Goal: Transaction & Acquisition: Purchase product/service

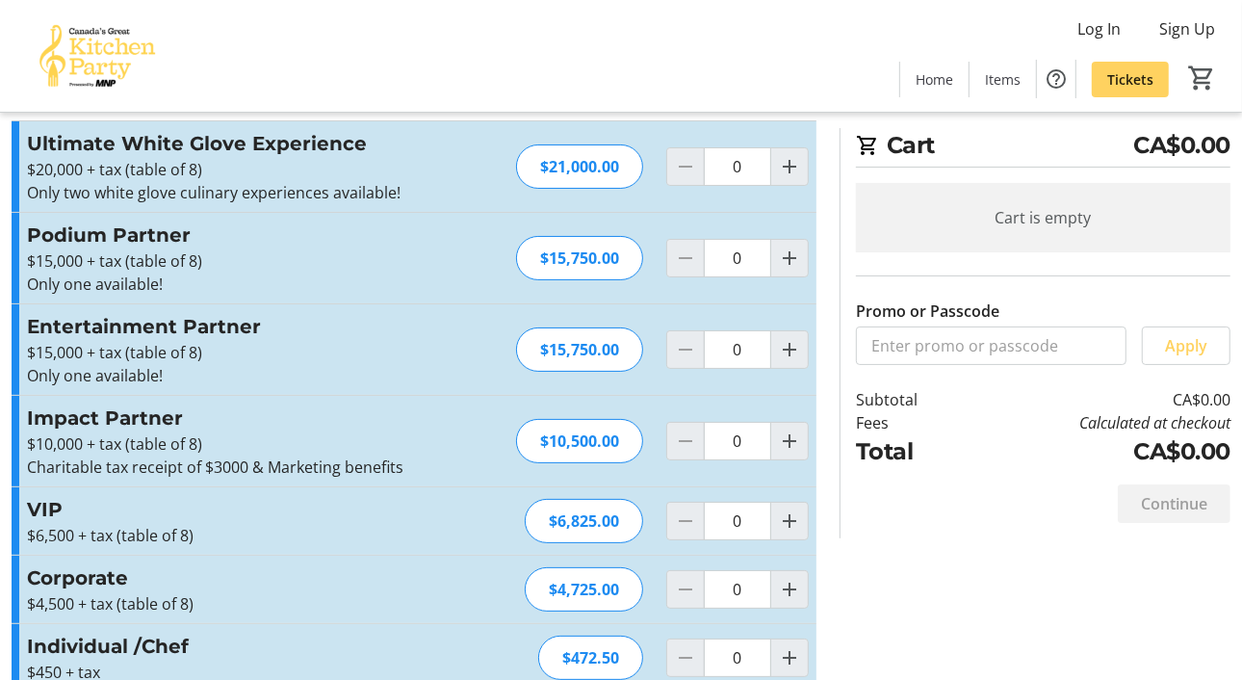
scroll to position [190, 0]
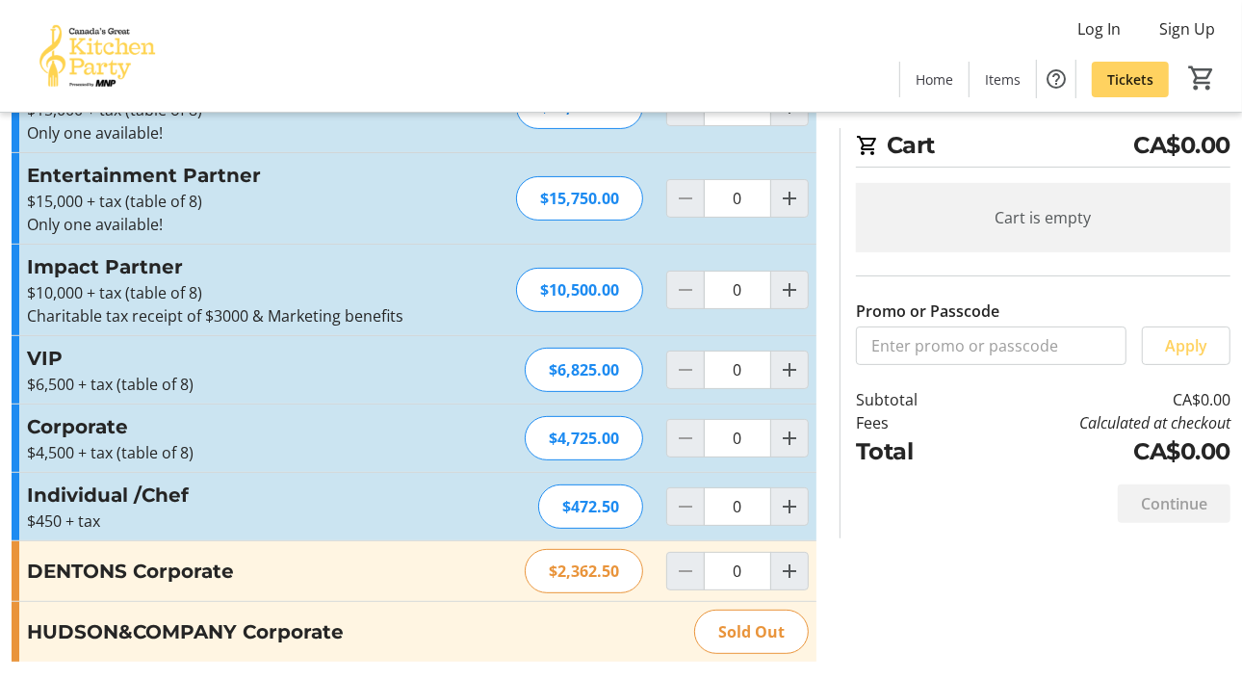
click at [62, 368] on h3 "VIP" at bounding box center [237, 358] width 421 height 29
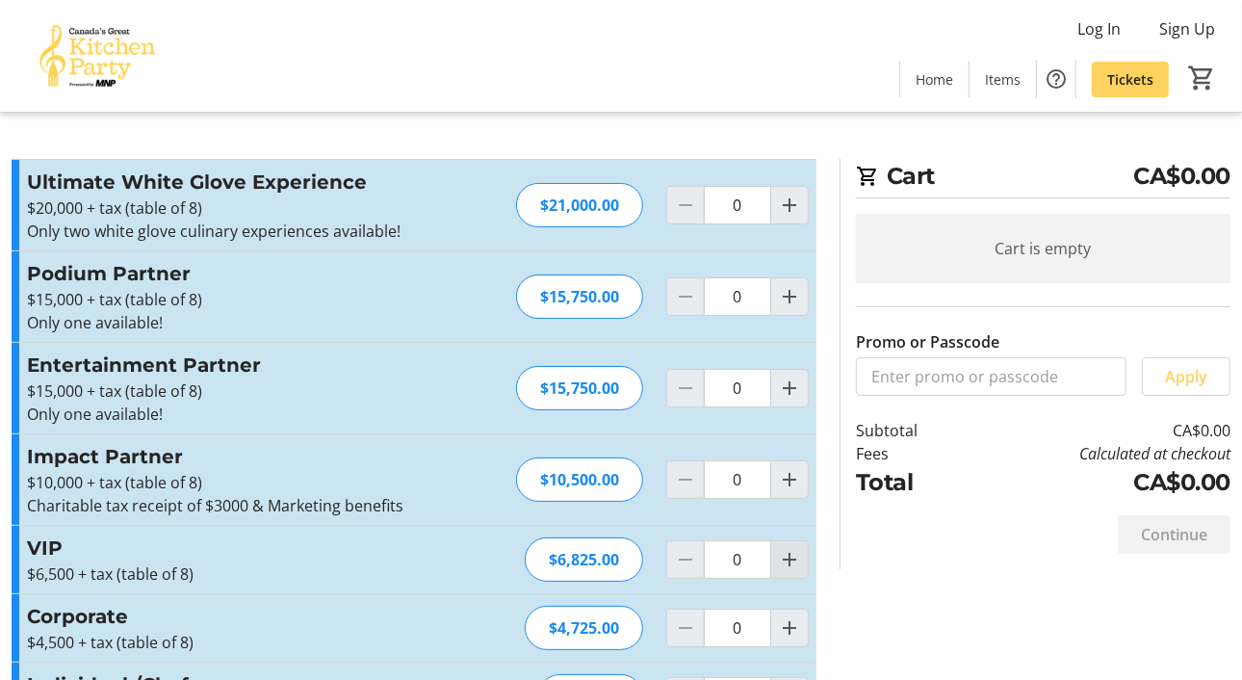
click at [797, 557] on mat-icon "Increment by one" at bounding box center [789, 559] width 23 height 23
type input "1"
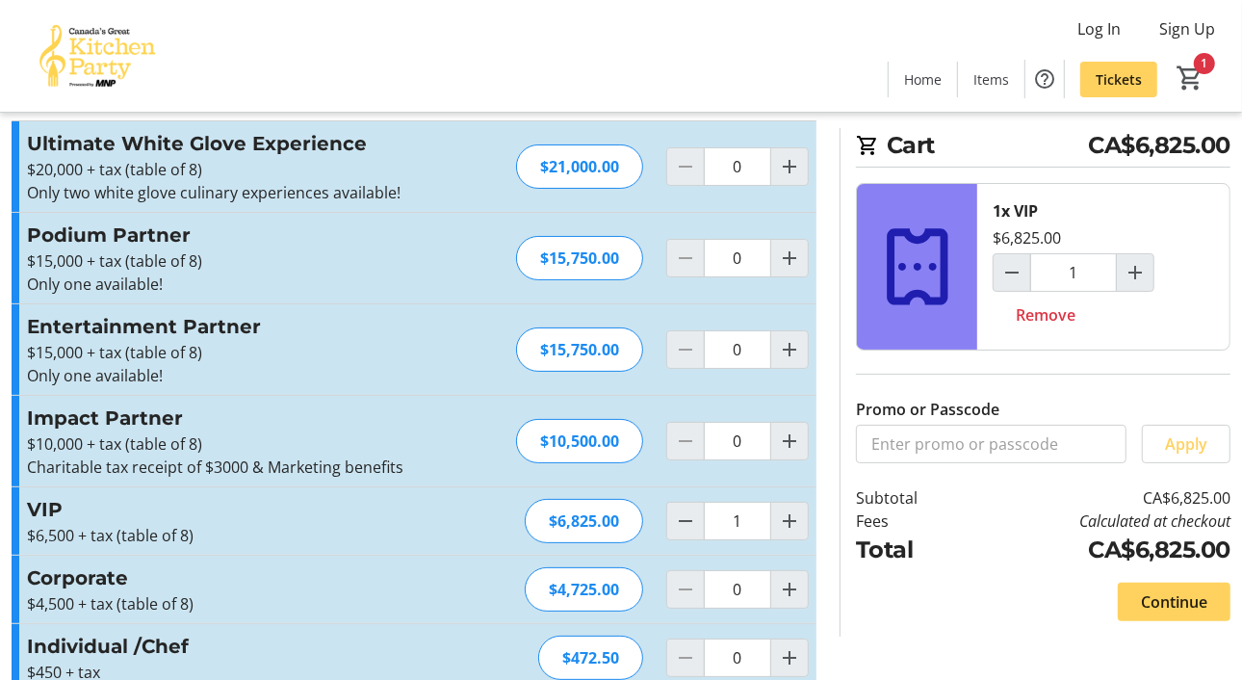
scroll to position [190, 0]
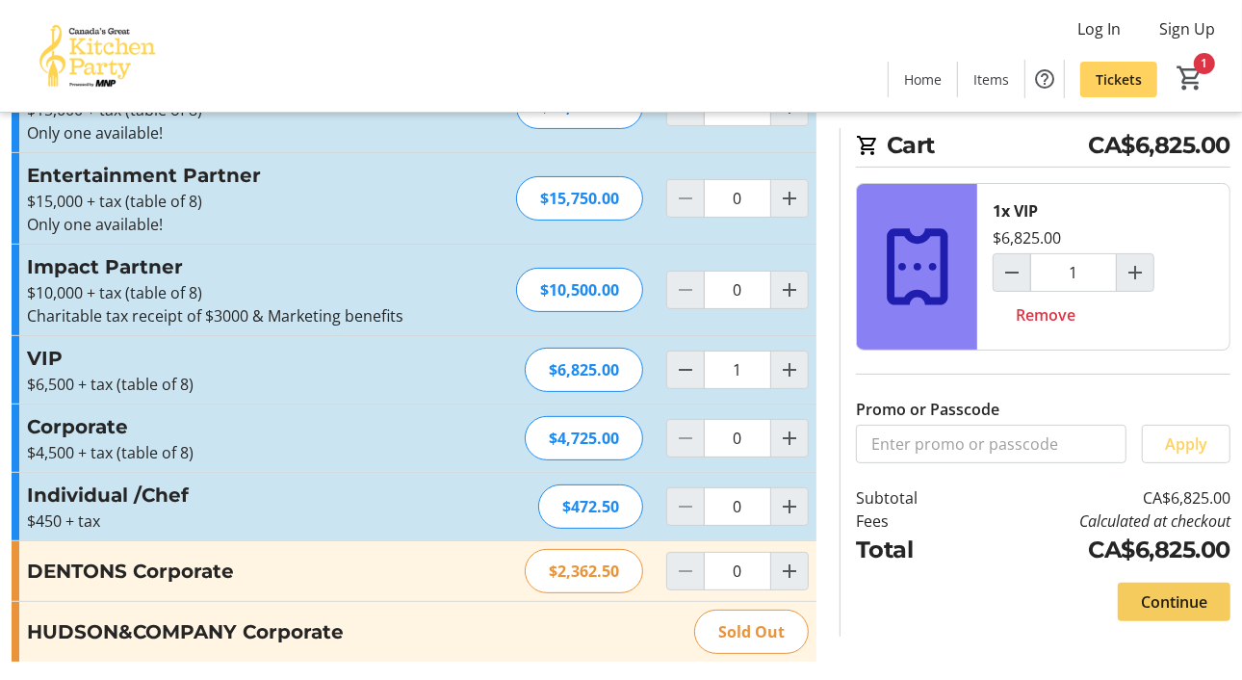
click at [1187, 595] on span "Continue" at bounding box center [1174, 601] width 66 height 23
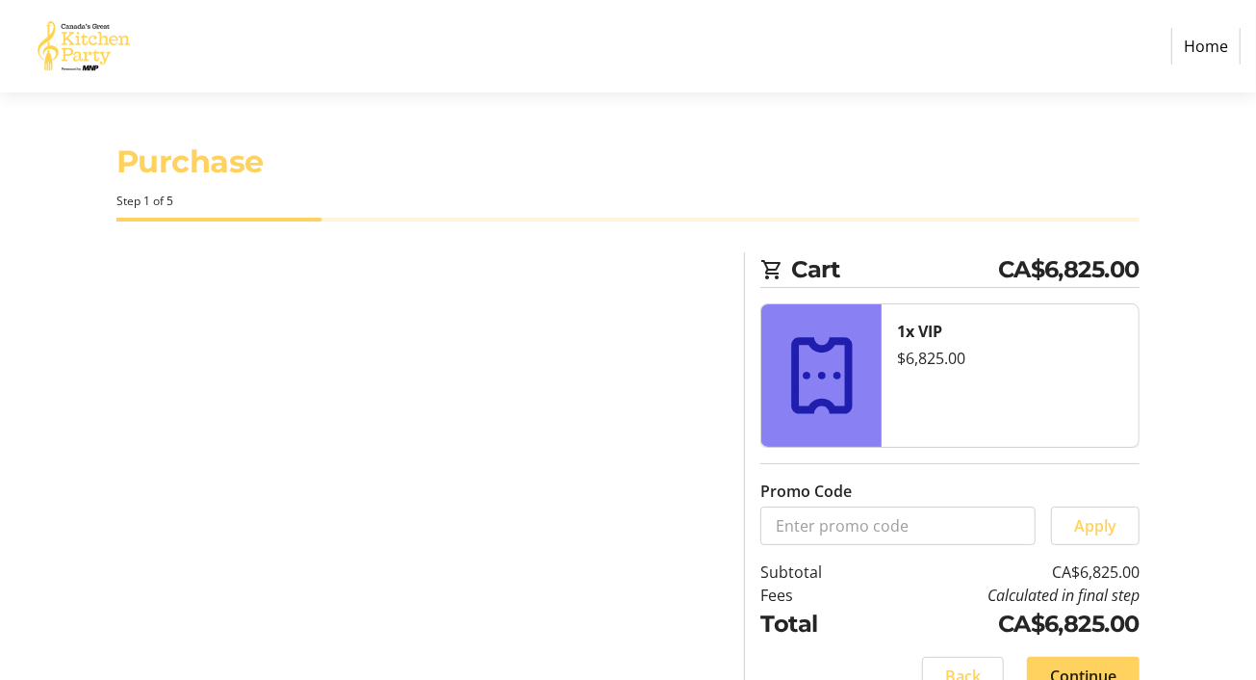
select select "CA"
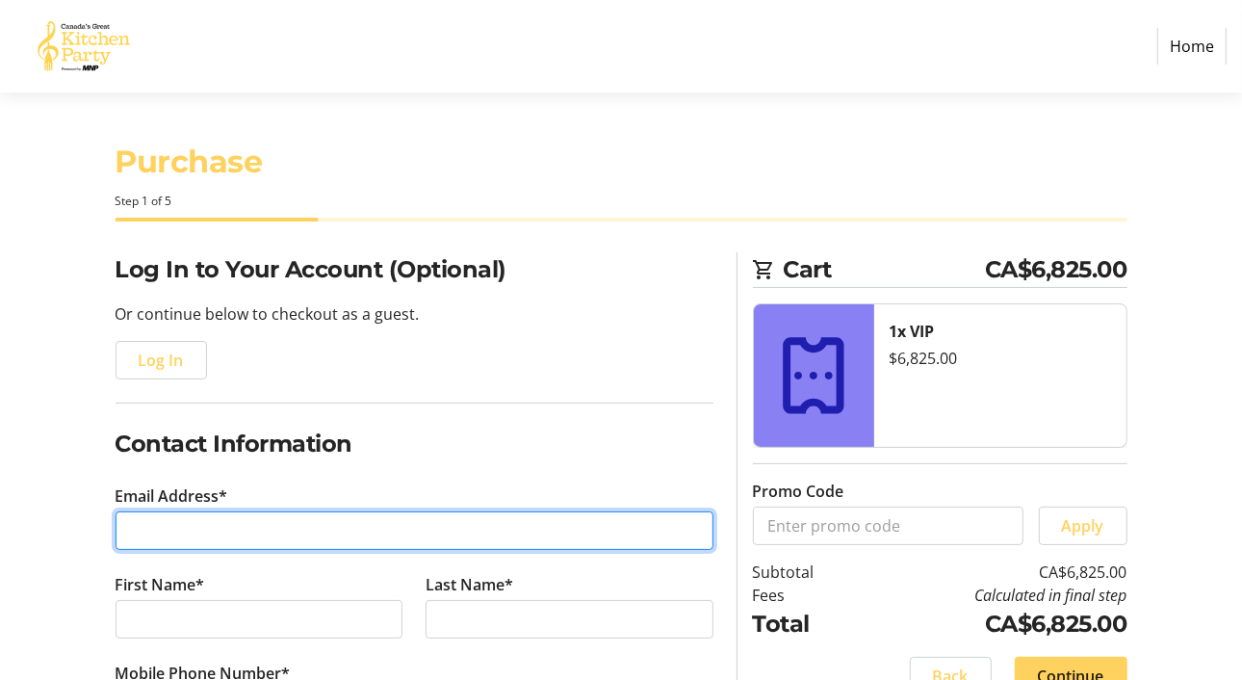
click at [176, 528] on input "Email Address*" at bounding box center [415, 530] width 598 height 39
type input "[PERSON_NAME][EMAIL_ADDRESS][DOMAIN_NAME]"
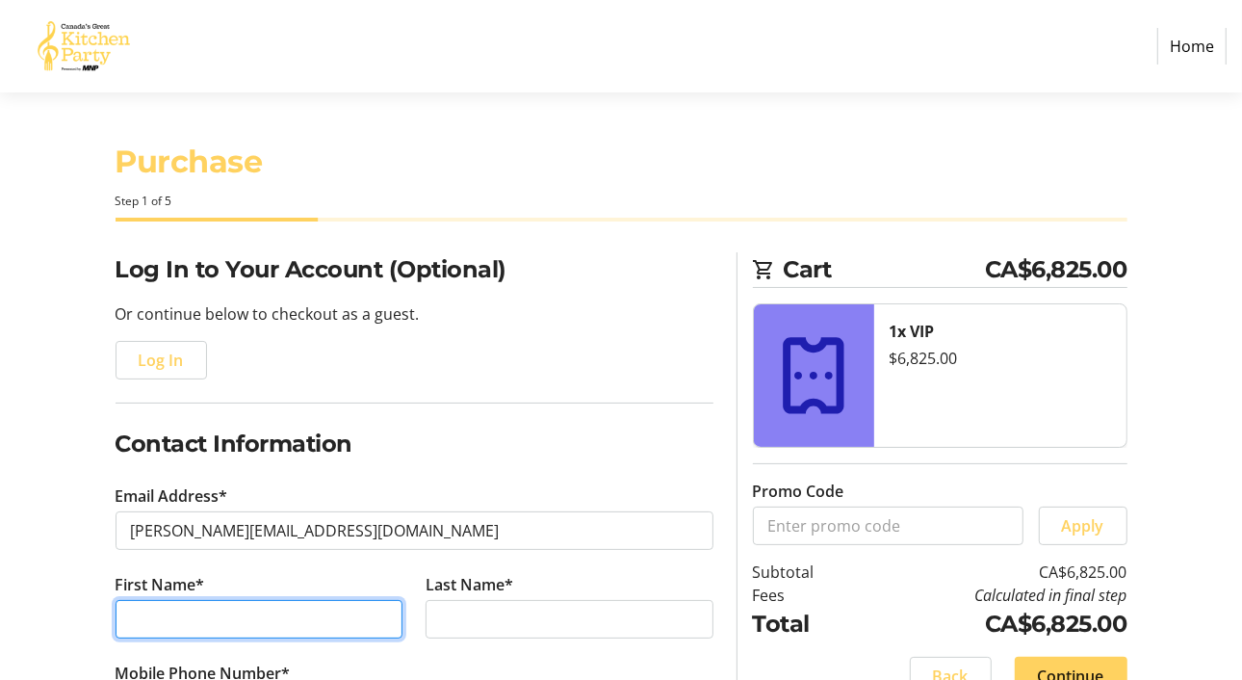
type input "[PERSON_NAME]"
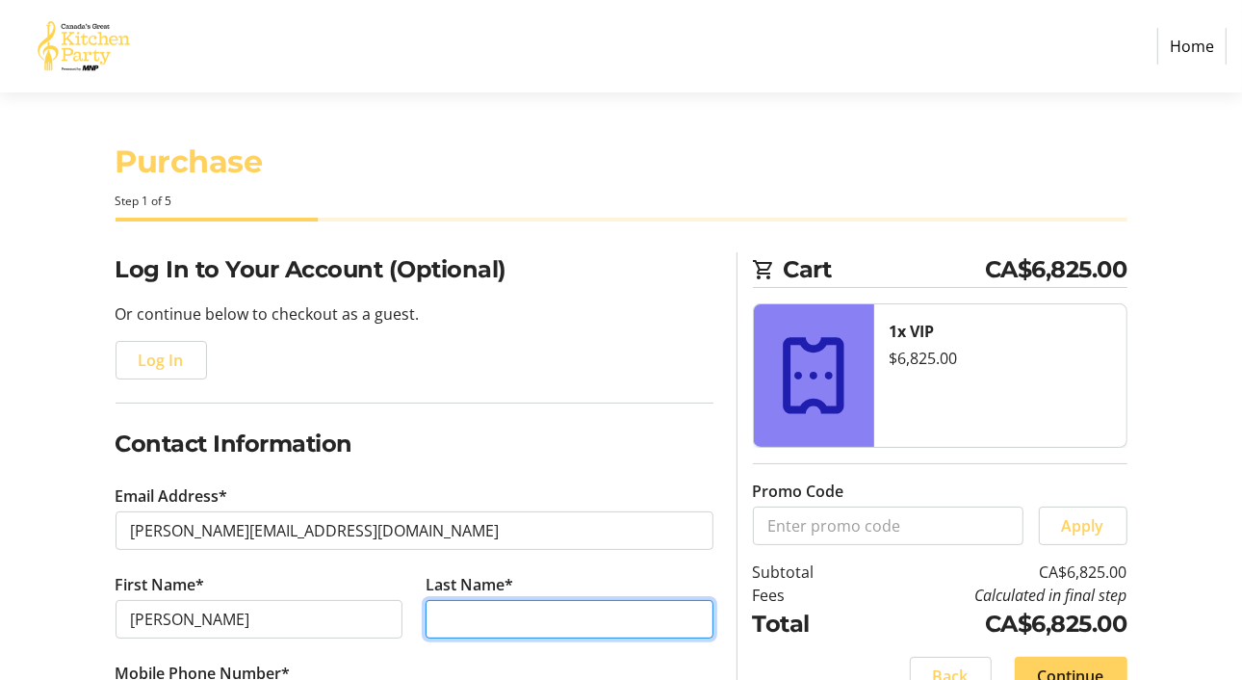
type input "[PERSON_NAME]"
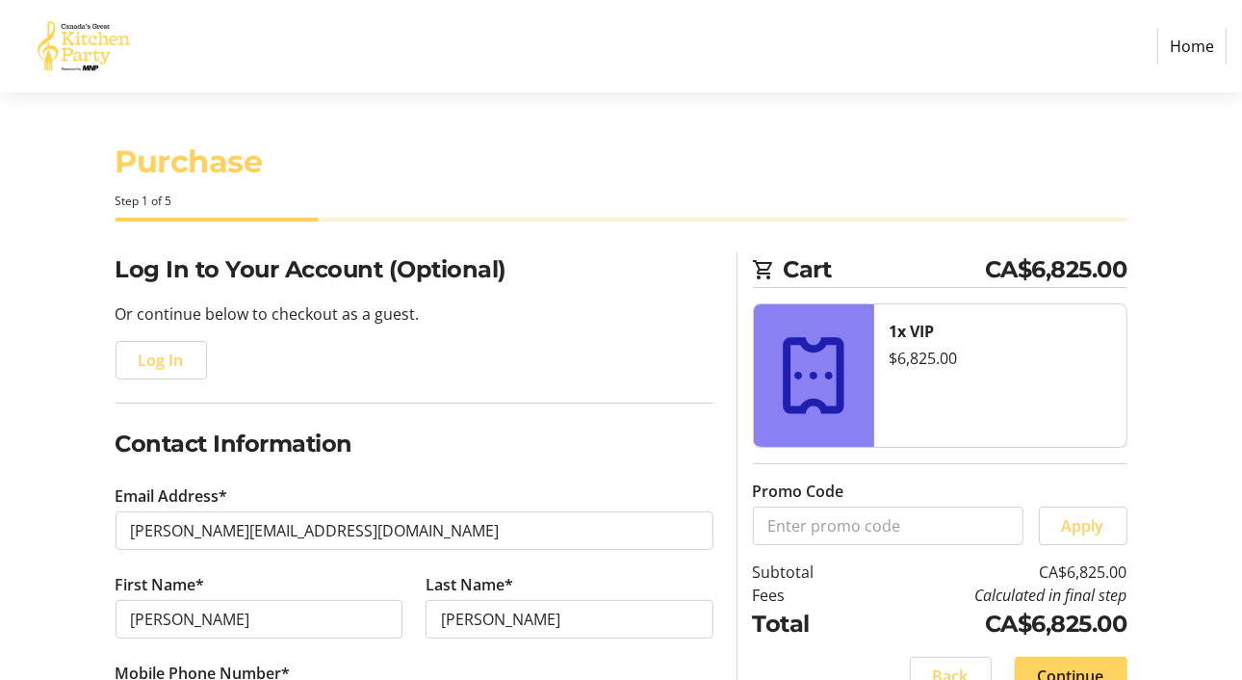
type input "[PHONE_NUMBER]"
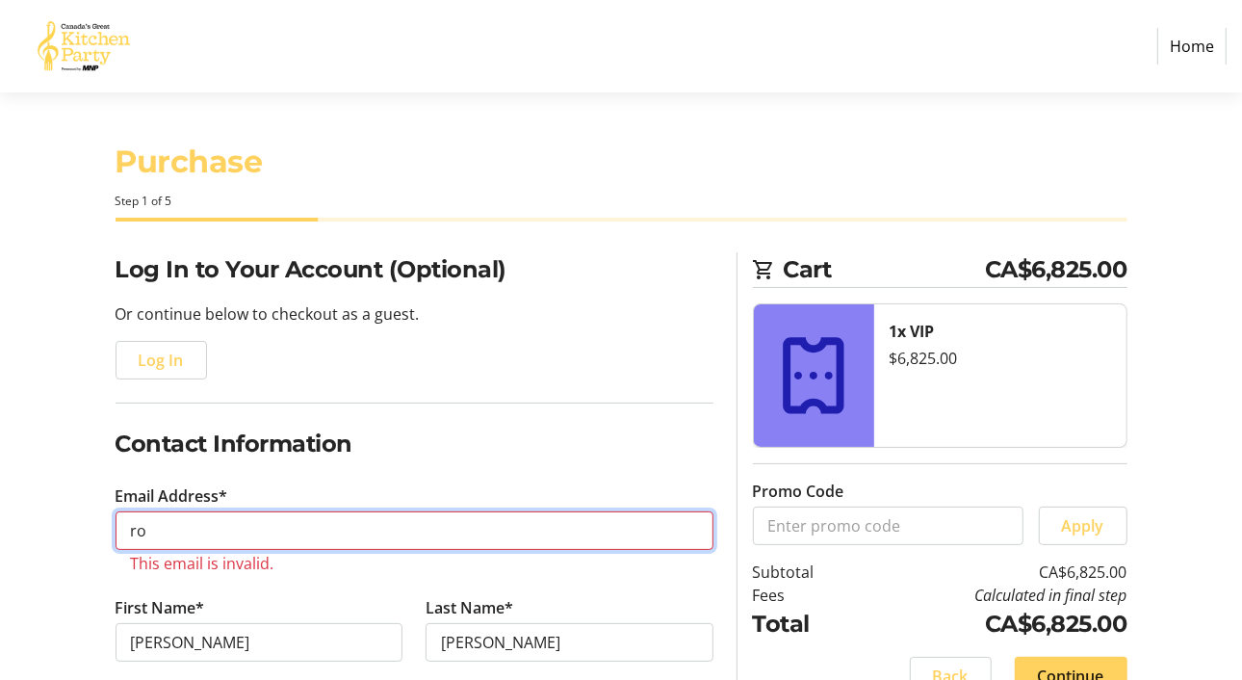
type input "r"
click at [138, 524] on input "Email Address*" at bounding box center [415, 530] width 598 height 39
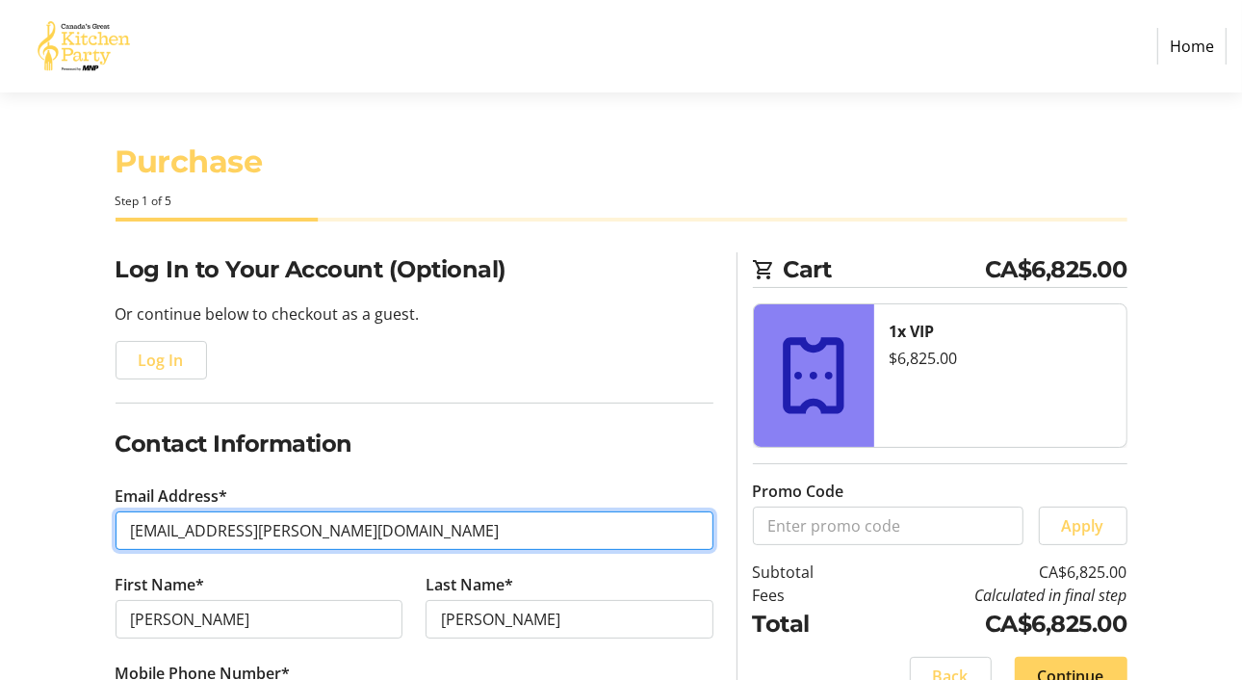
type input "[PERSON_NAME][EMAIL_ADDRESS][DOMAIN_NAME]"
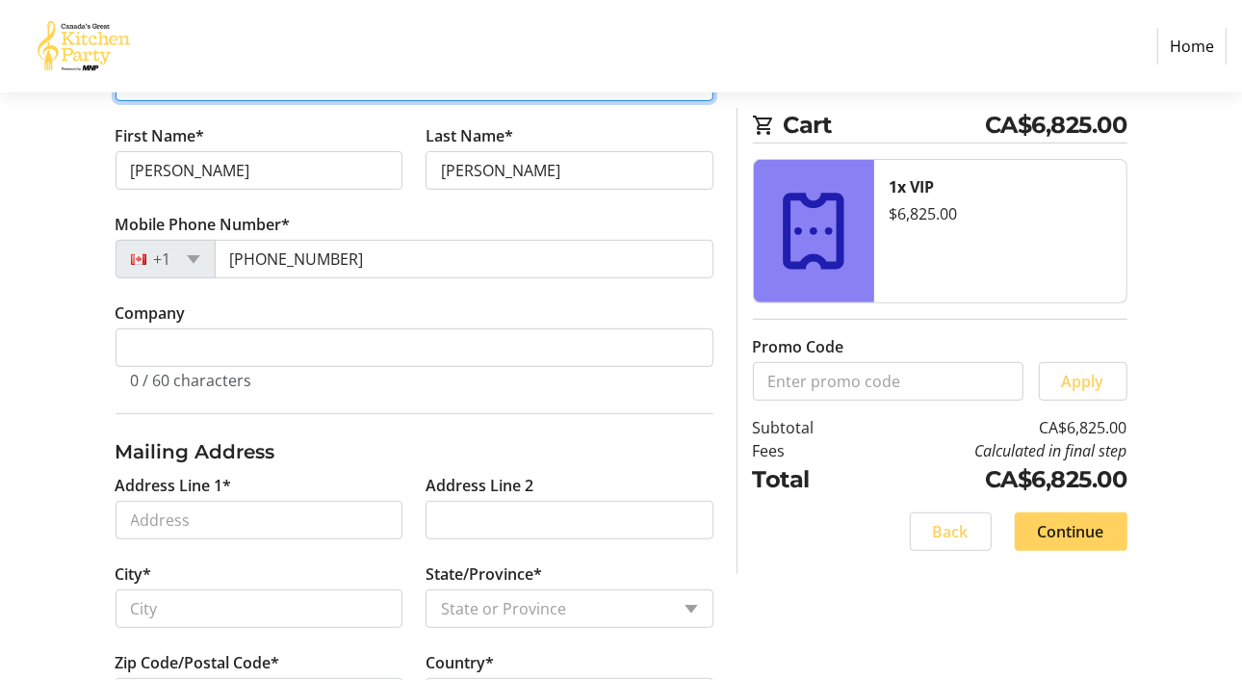
scroll to position [487, 0]
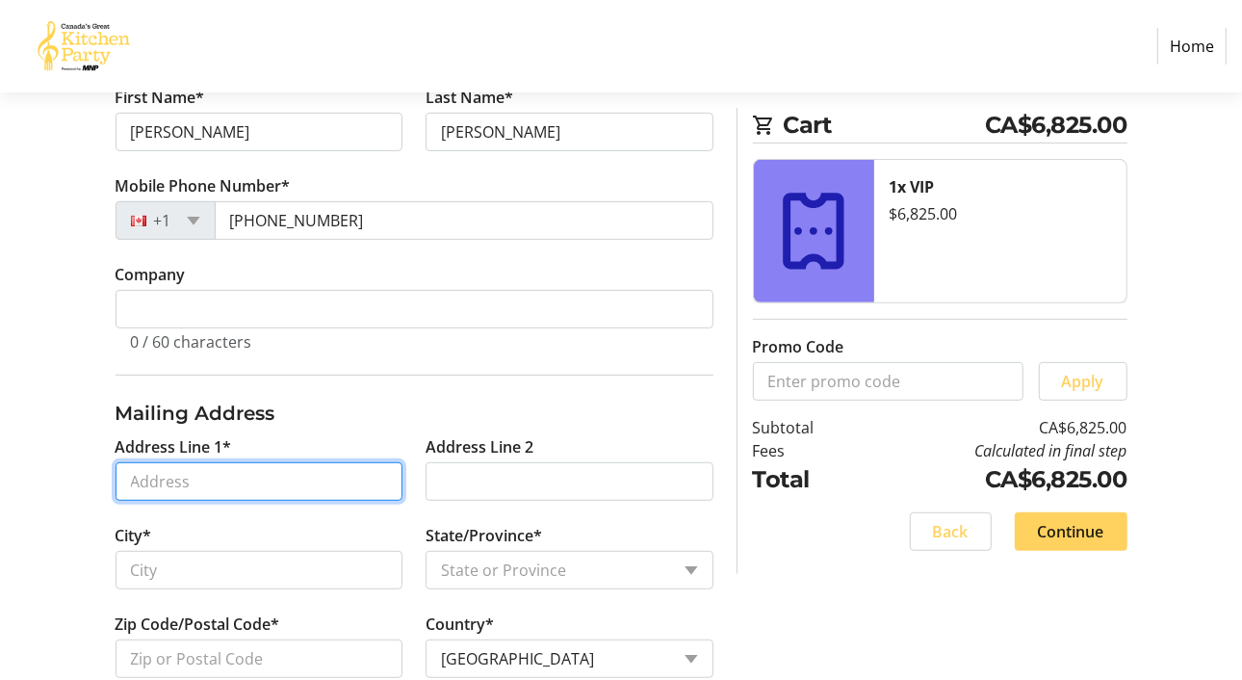
click at [189, 478] on input "Address Line 1*" at bounding box center [260, 481] width 288 height 39
type input "[STREET_ADDRESS]"
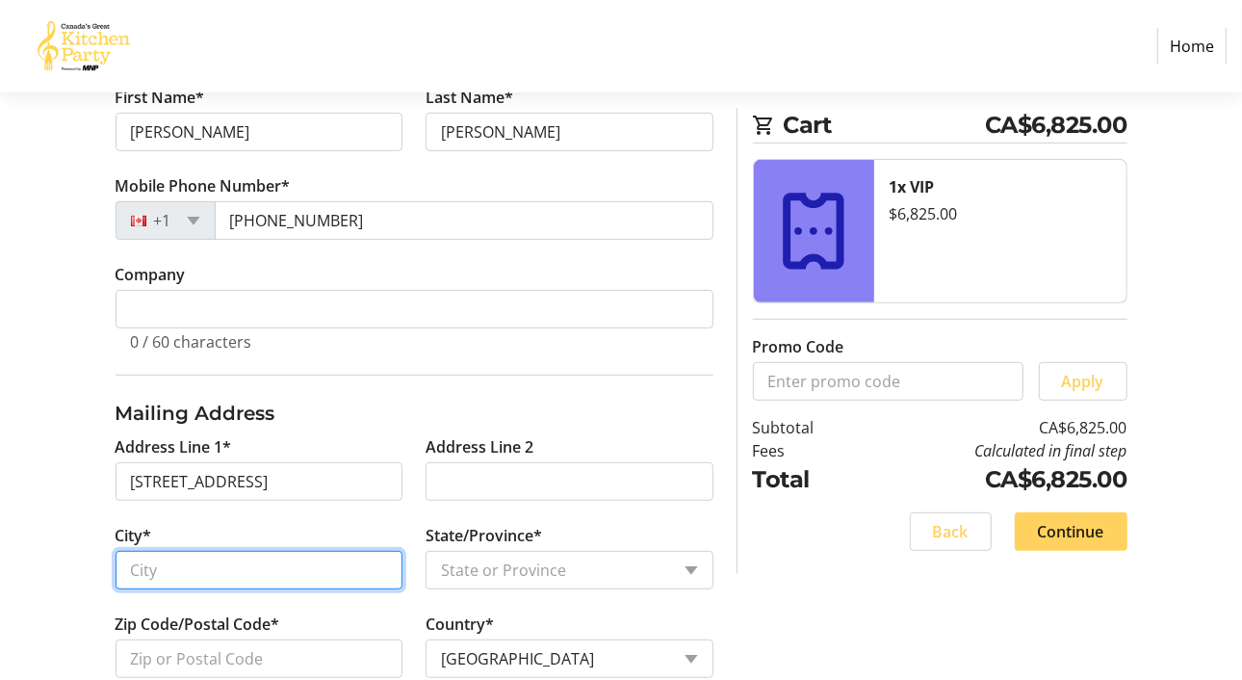
type input "[GEOGRAPHIC_DATA]"
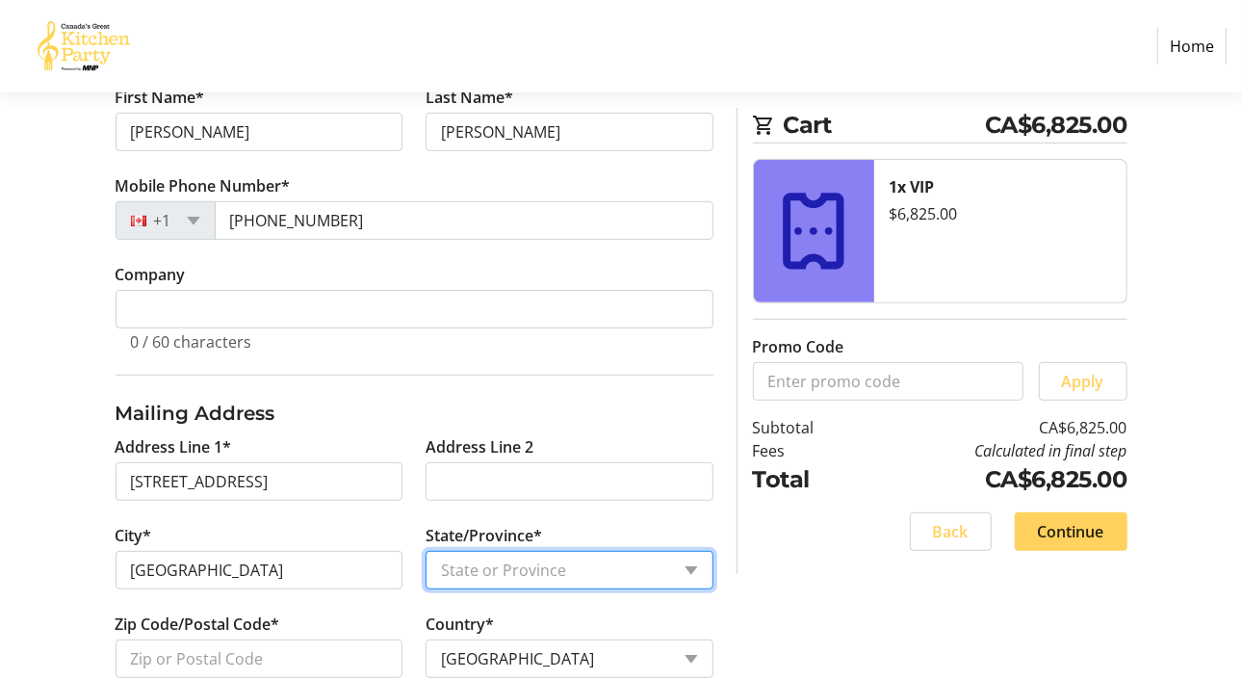
select select "AB"
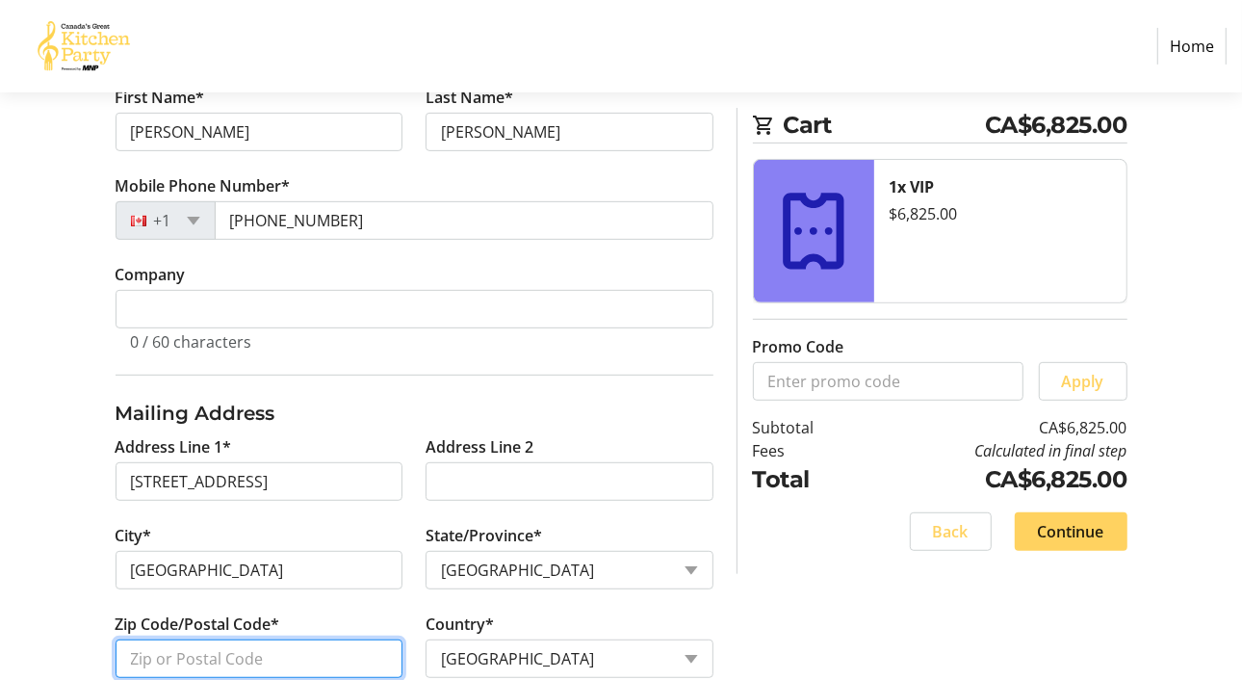
type input "T2P 5G8"
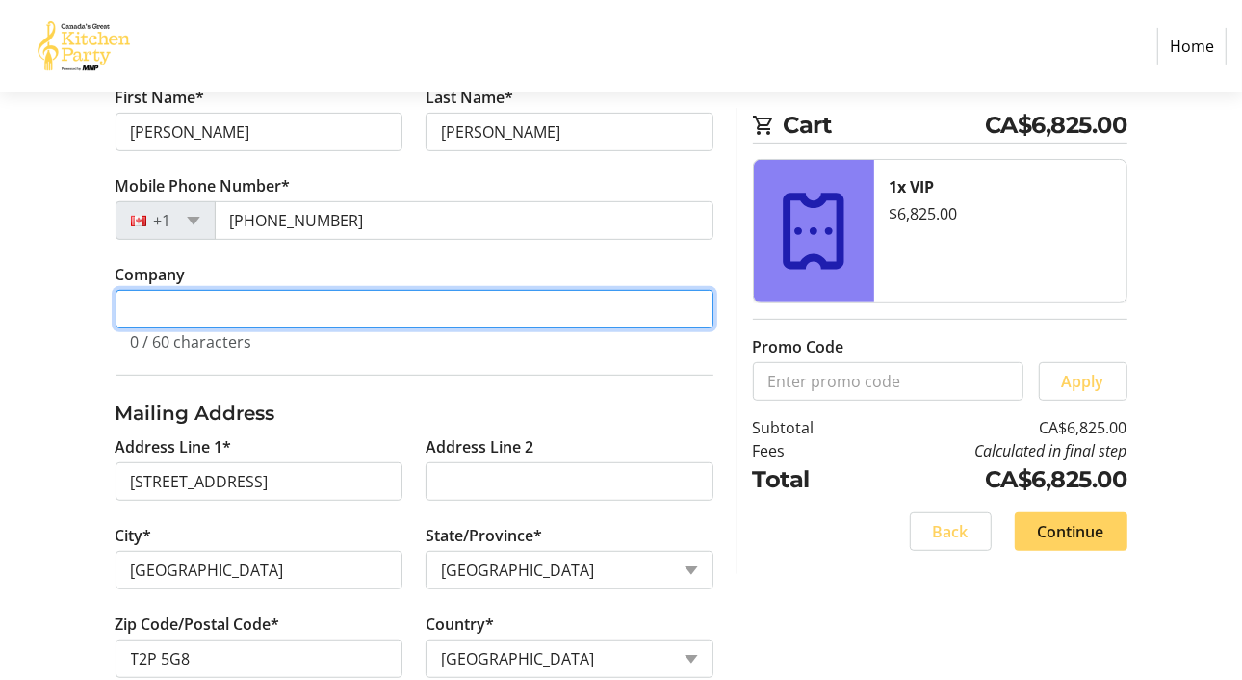
click at [136, 309] on input "Company" at bounding box center [415, 309] width 598 height 39
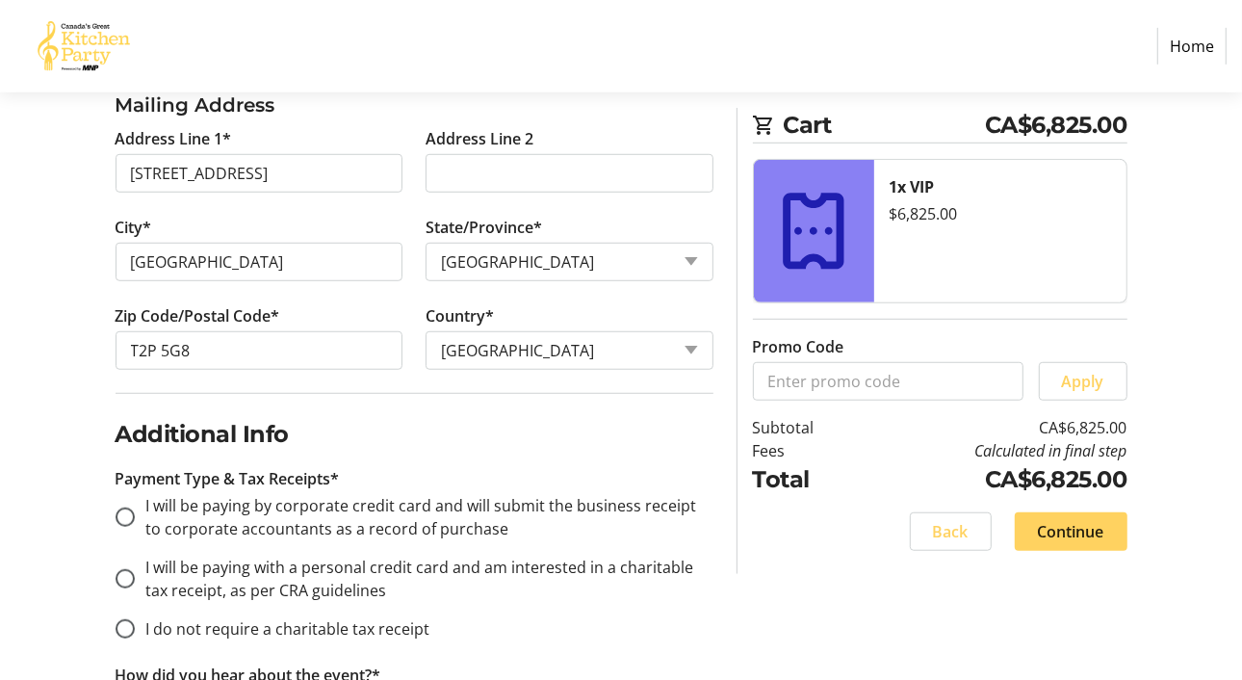
scroll to position [907, 0]
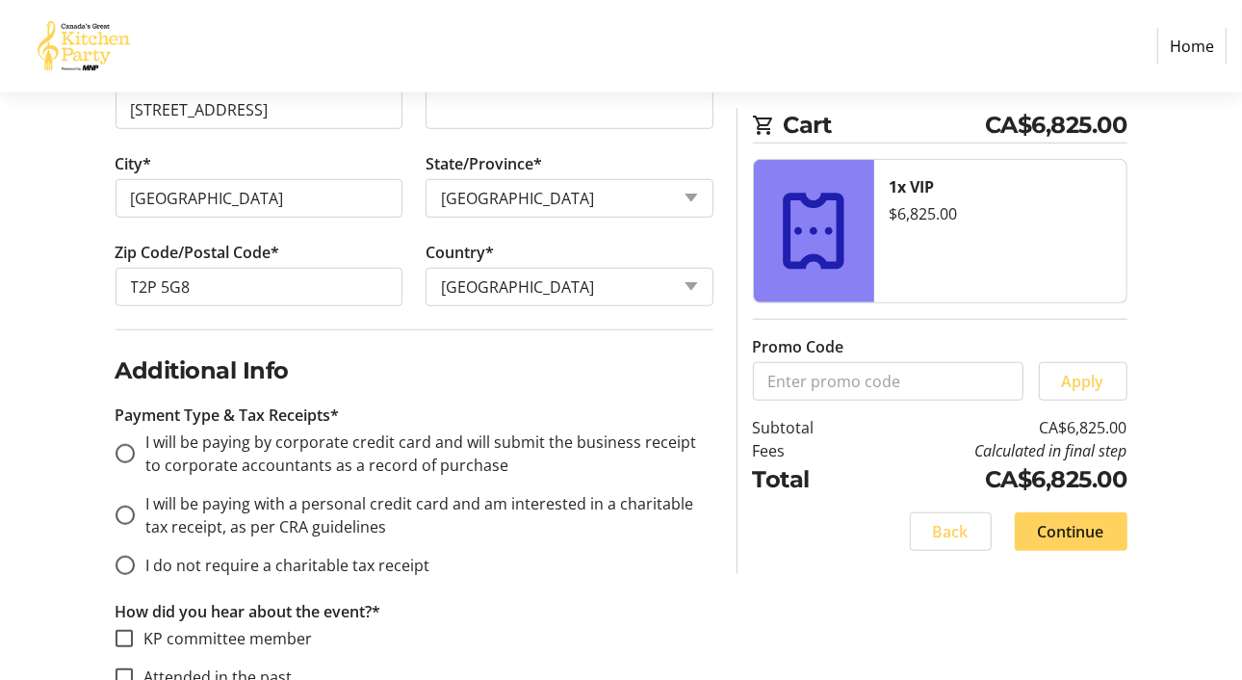
type input "Idyllrok Ranch"
click at [738, 552] on tr-checkout-flow-side-bar-ui "Cart CA$6,825.00 1x VIP $6,825.00 Promo Code Apply Subtotal CA$6,825.00 Fees Ca…" at bounding box center [932, 341] width 391 height 466
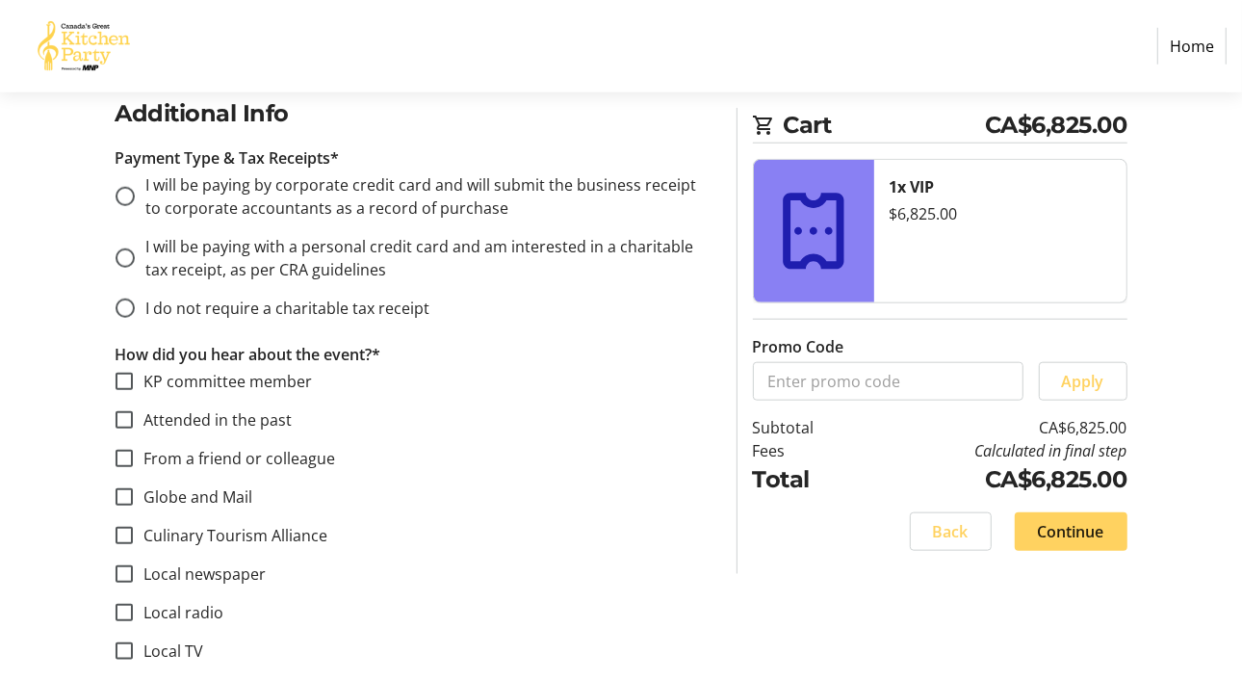
scroll to position [1203, 0]
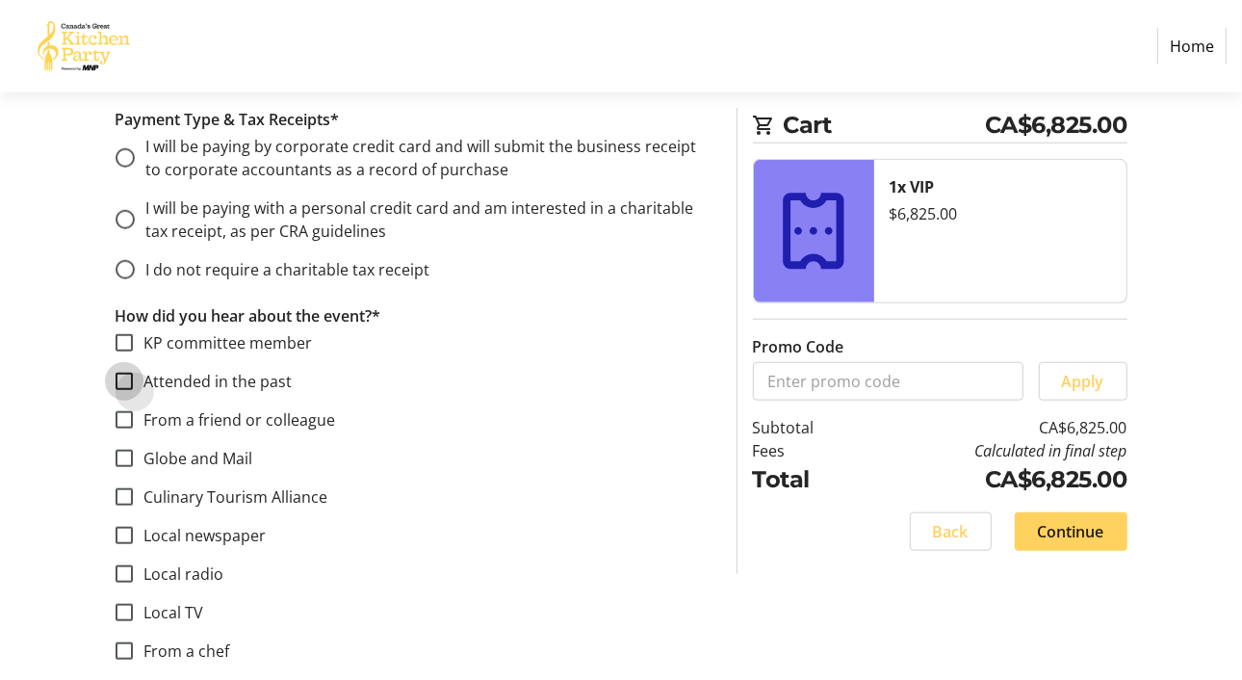
click at [130, 376] on input "Attended in the past" at bounding box center [124, 381] width 17 height 17
checkbox input "true"
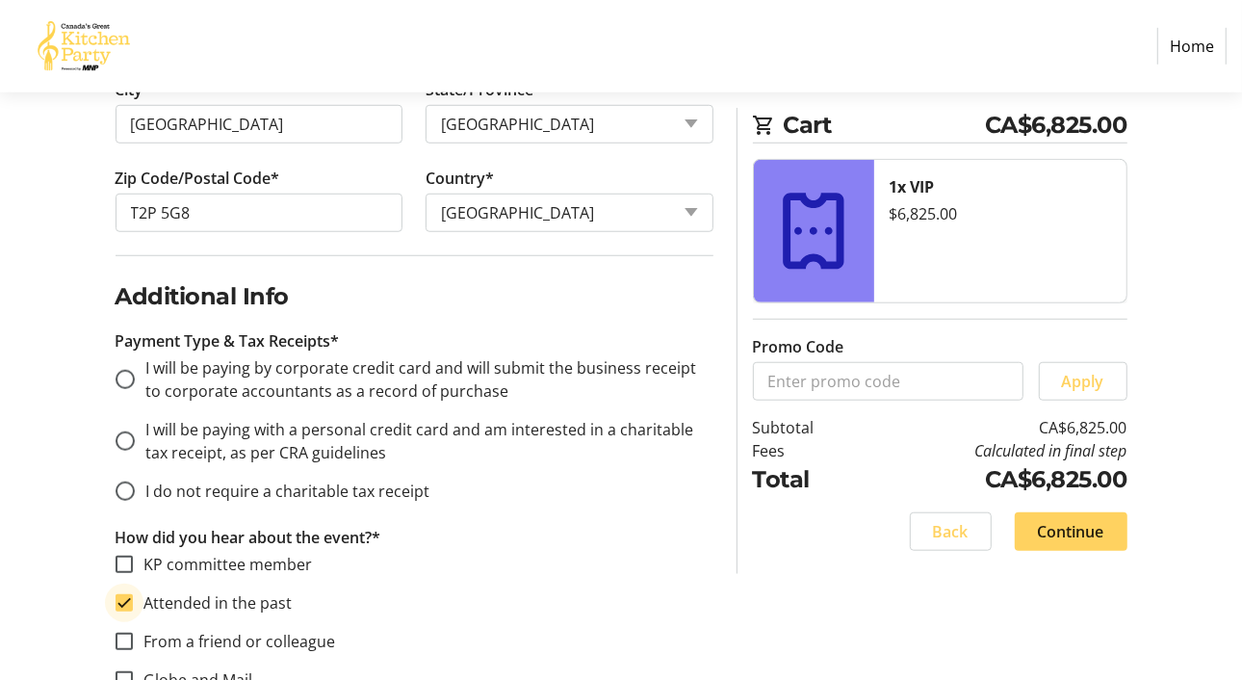
scroll to position [969, 0]
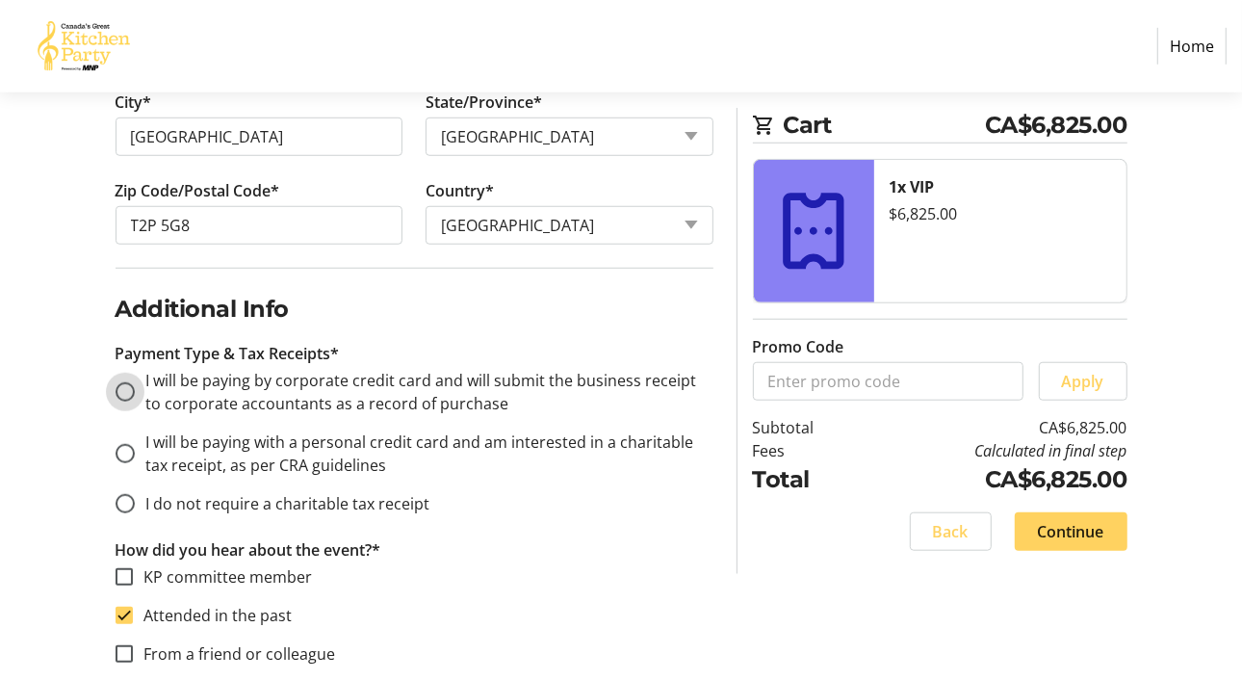
click at [125, 382] on input "I will be paying by corporate credit card and will submit the business receipt …" at bounding box center [125, 391] width 19 height 19
radio input "true"
click at [1077, 527] on span "Continue" at bounding box center [1071, 531] width 66 height 23
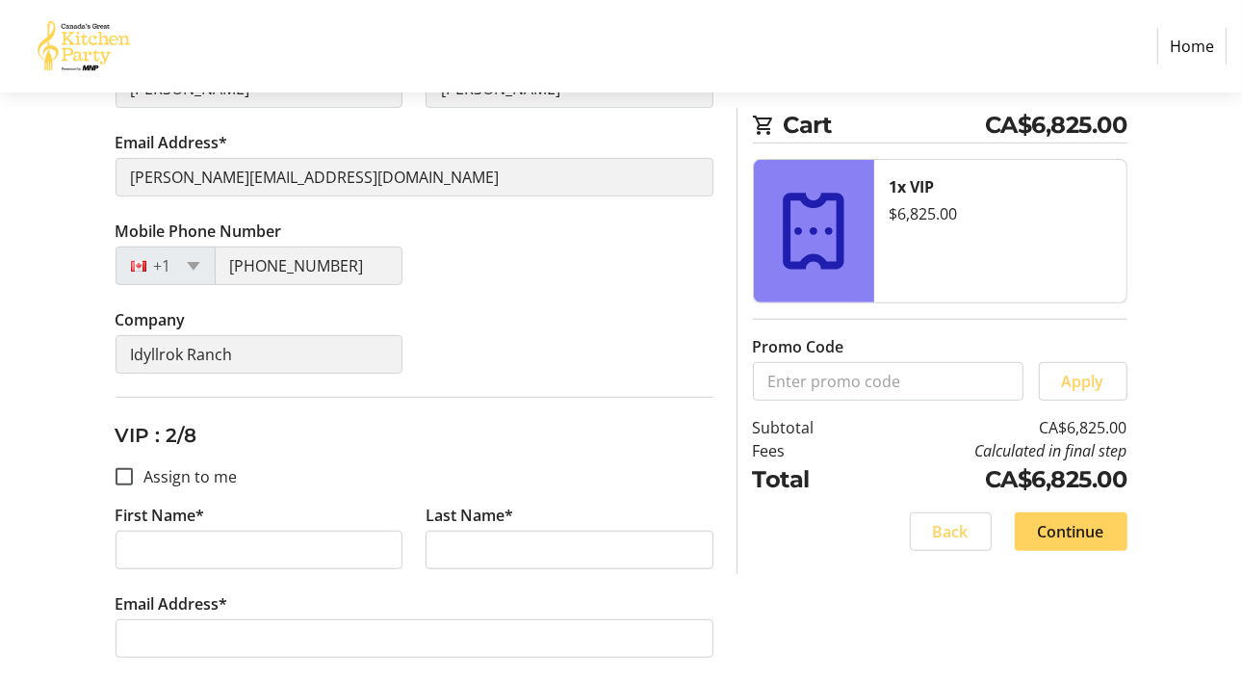
scroll to position [552, 0]
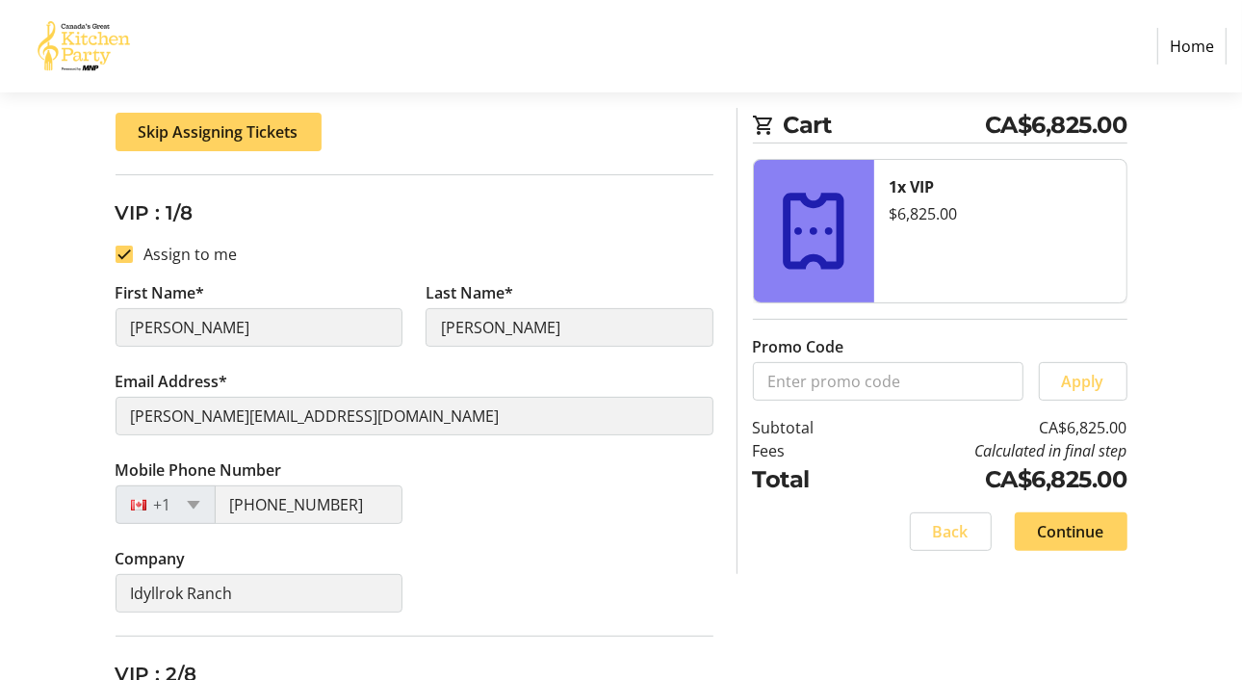
scroll to position [257, 0]
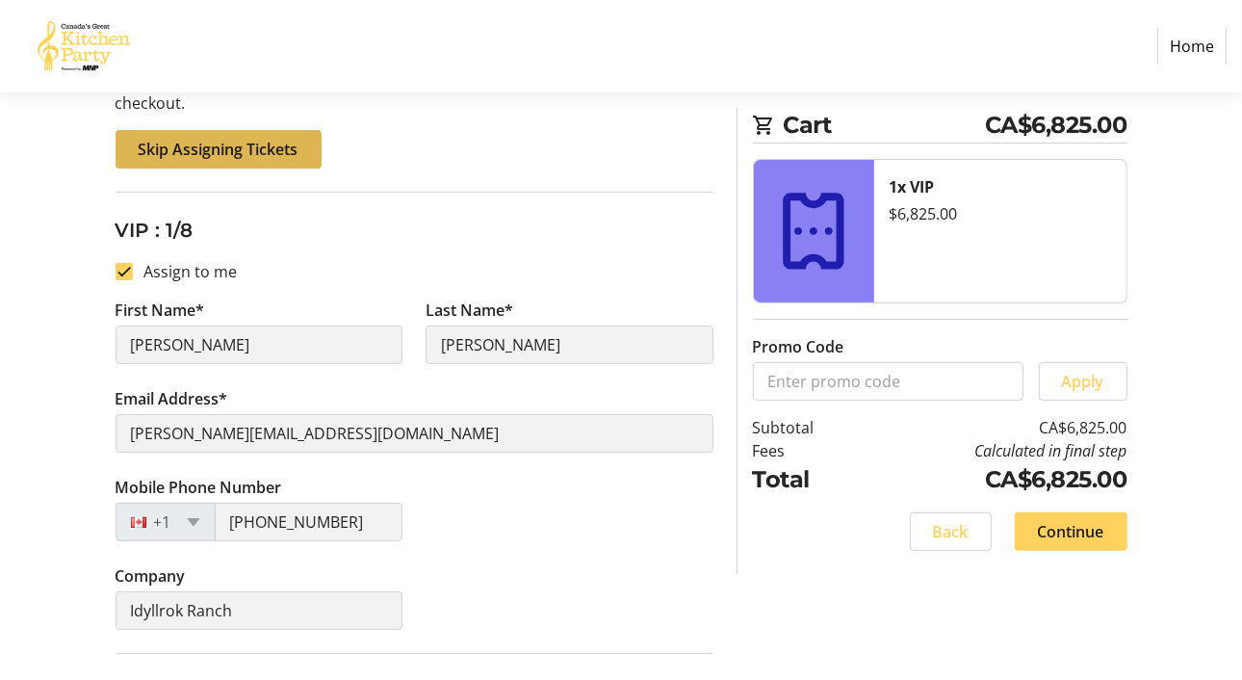
click at [221, 148] on span "Skip Assigning Tickets" at bounding box center [219, 149] width 160 height 23
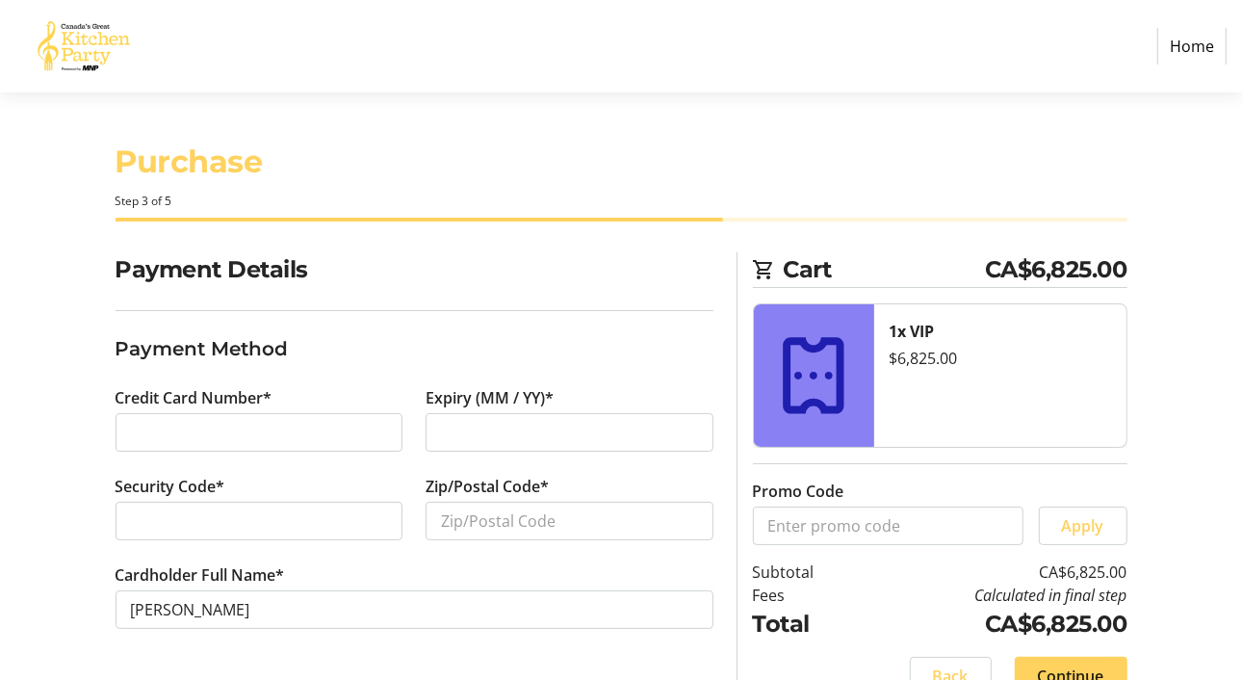
click at [156, 509] on iframe at bounding box center [259, 520] width 257 height 23
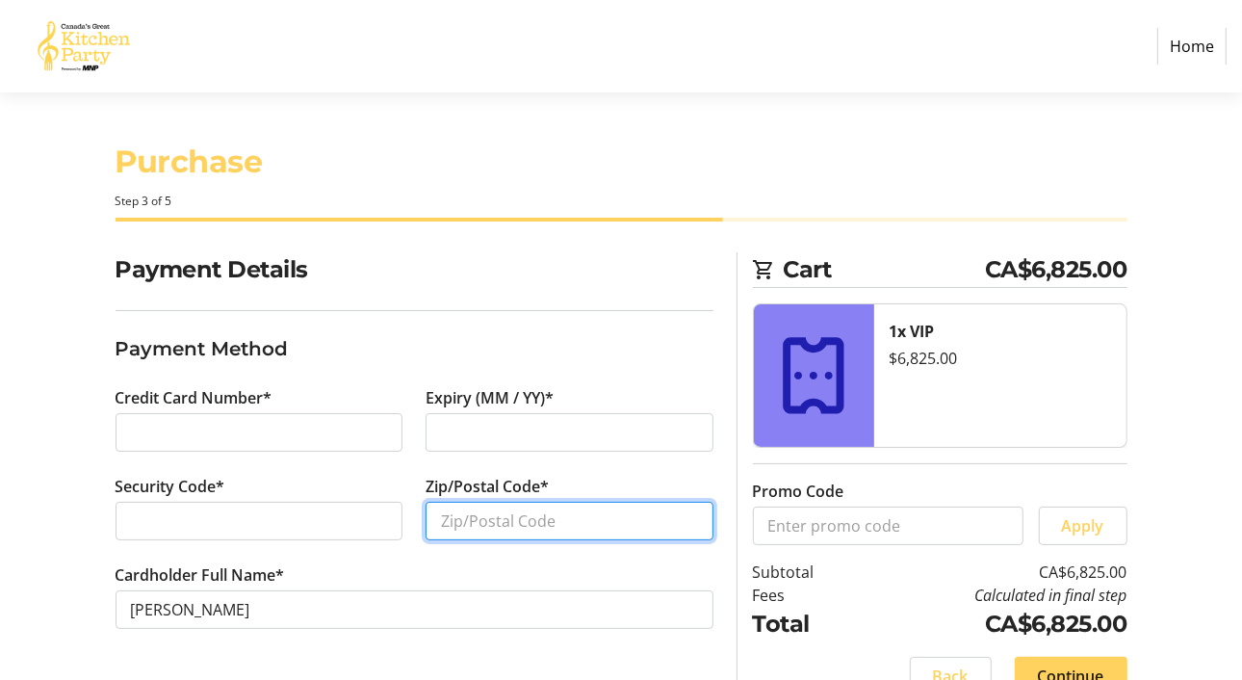
click at [468, 527] on input "Zip/Postal Code*" at bounding box center [570, 521] width 288 height 39
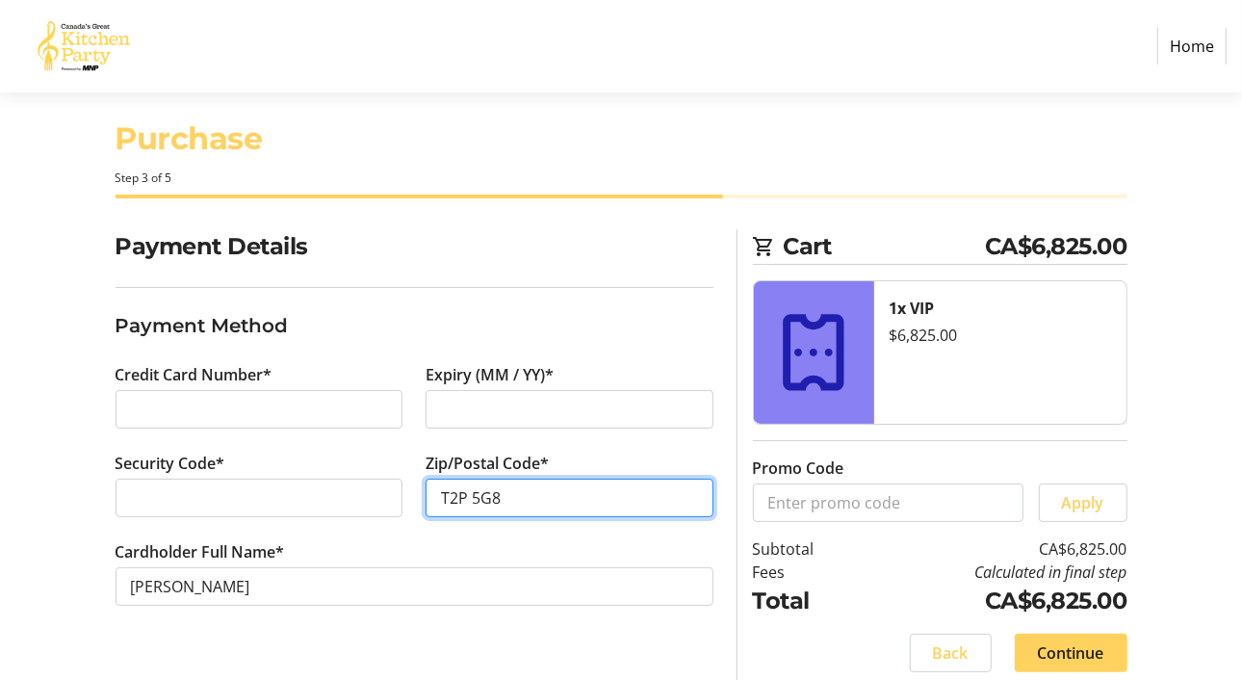
scroll to position [36, 0]
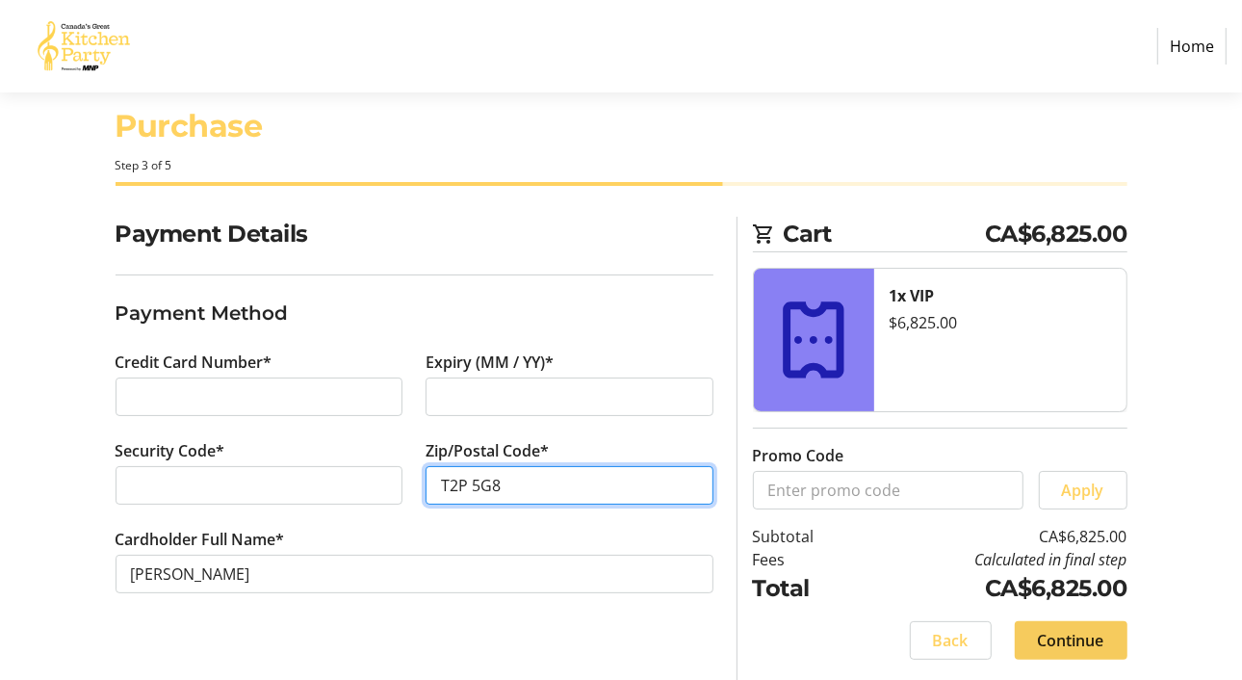
type input "T2P 5G8"
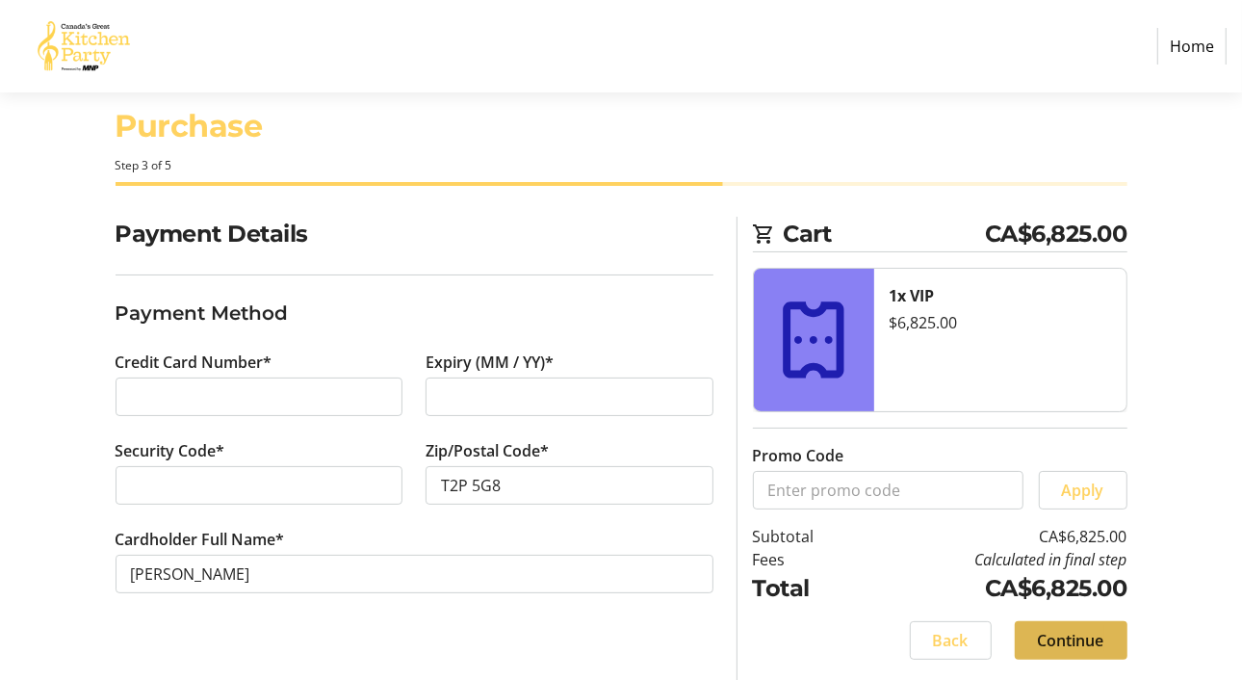
click at [1052, 639] on span "Continue" at bounding box center [1071, 640] width 66 height 23
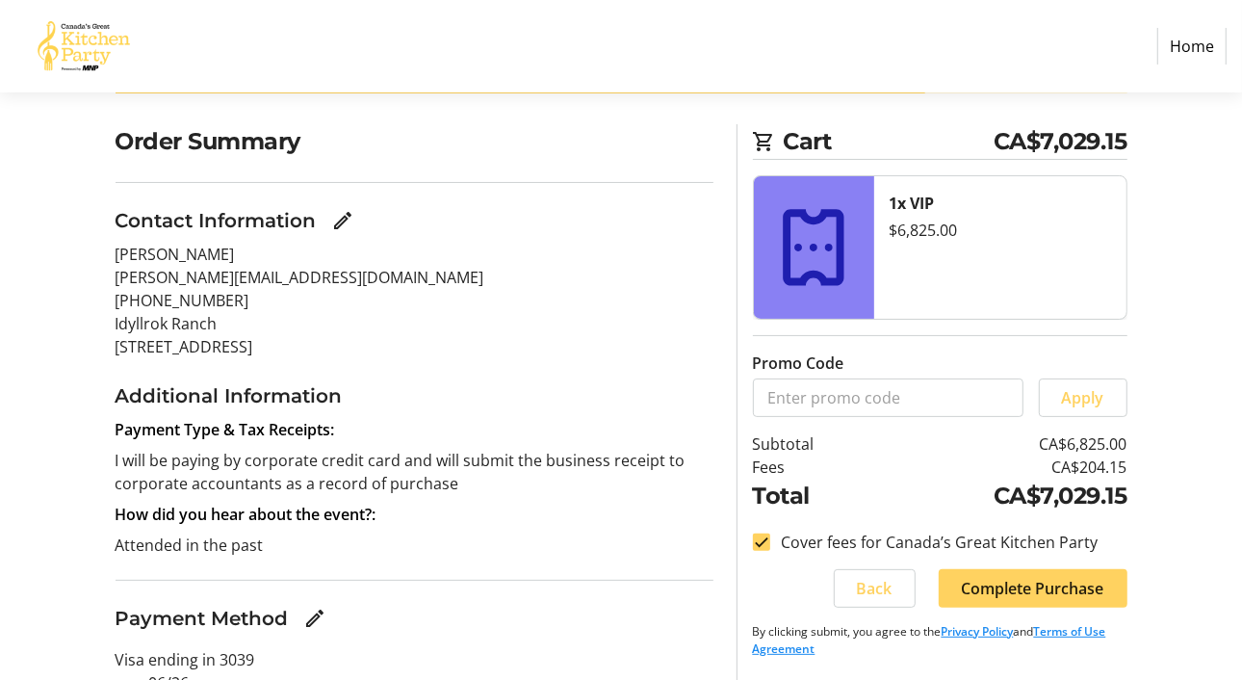
scroll to position [210, 0]
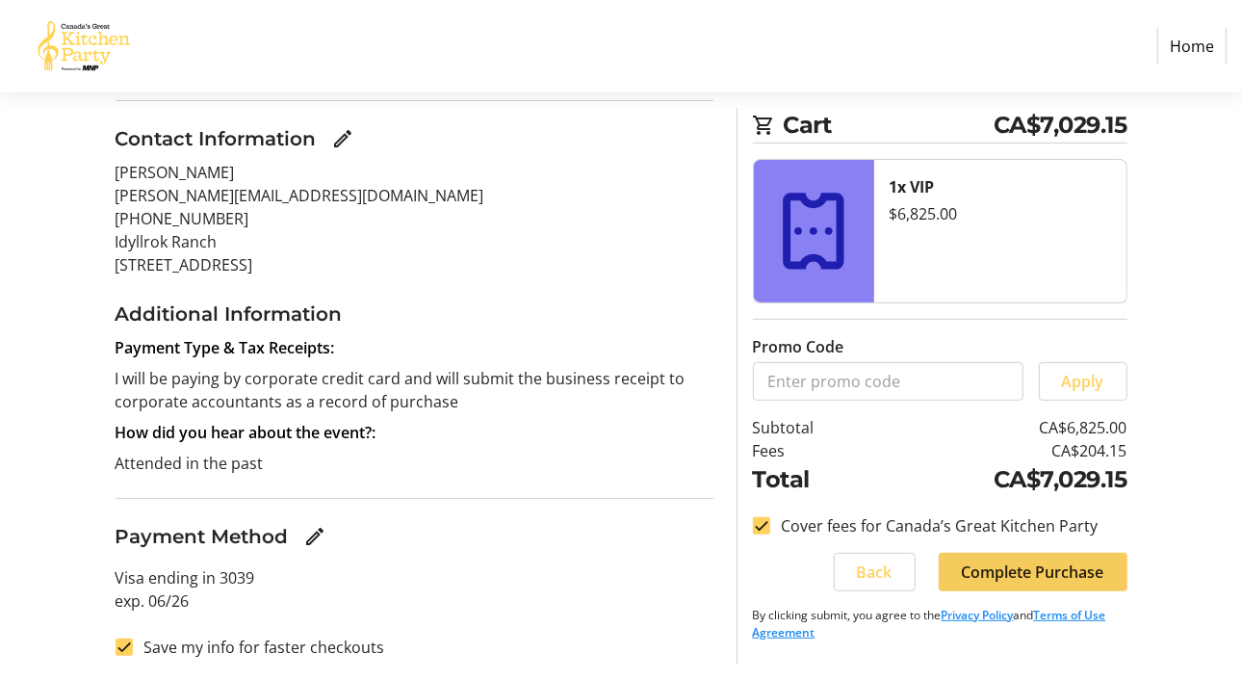
click at [1027, 568] on span "Complete Purchase" at bounding box center [1033, 571] width 142 height 23
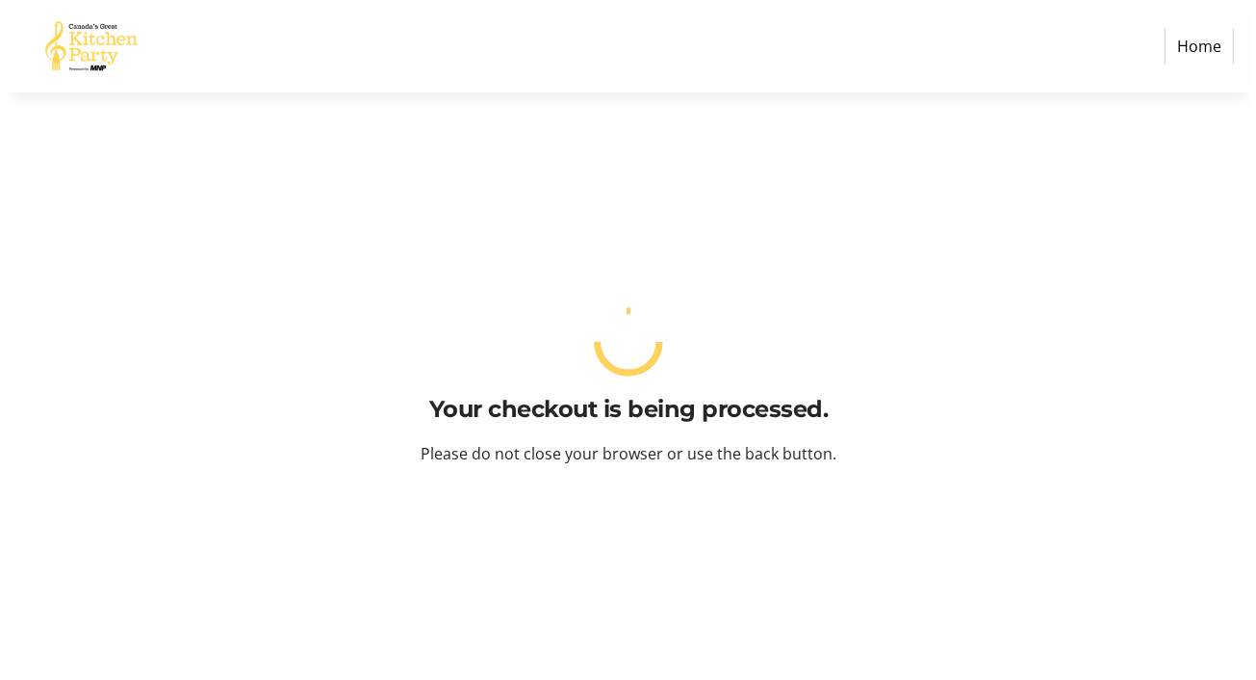
scroll to position [0, 0]
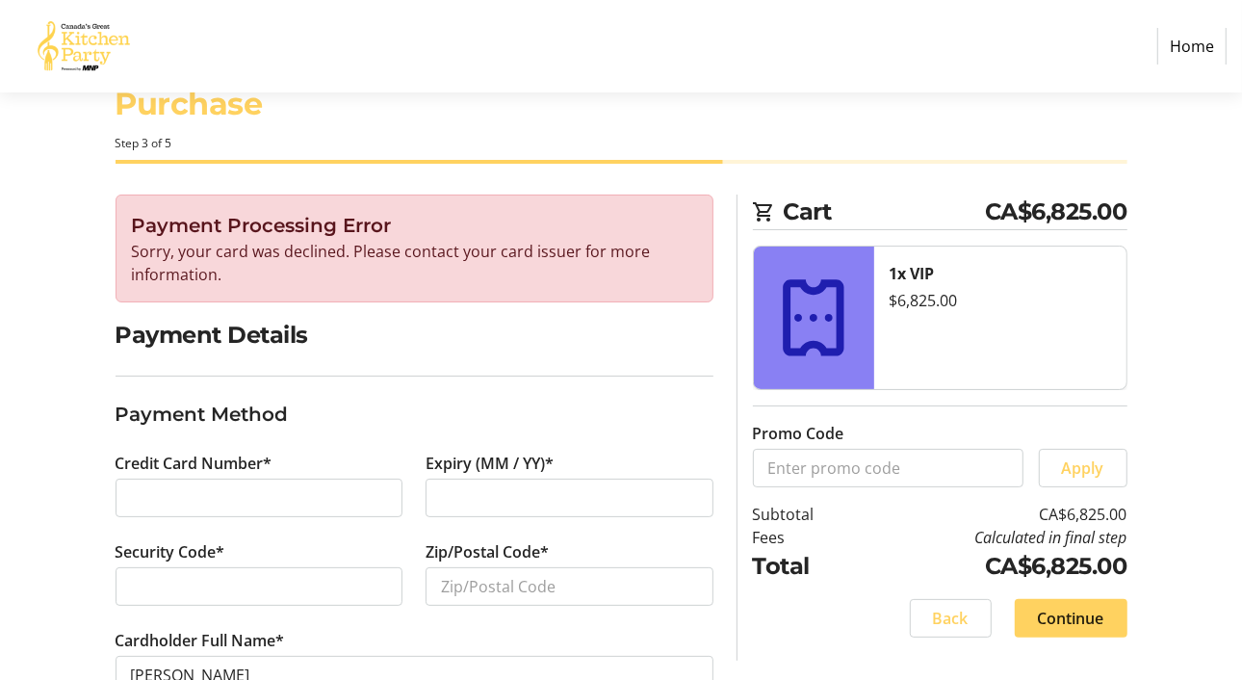
scroll to position [115, 0]
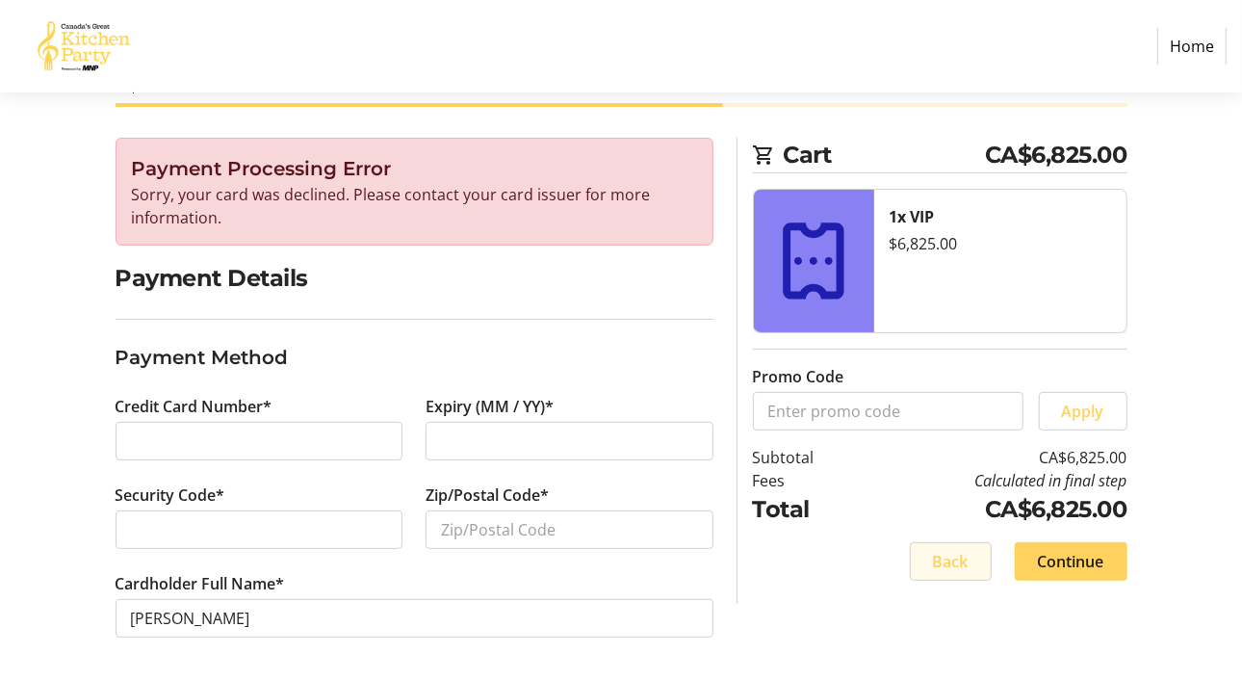
click at [941, 560] on span "Back" at bounding box center [951, 561] width 36 height 23
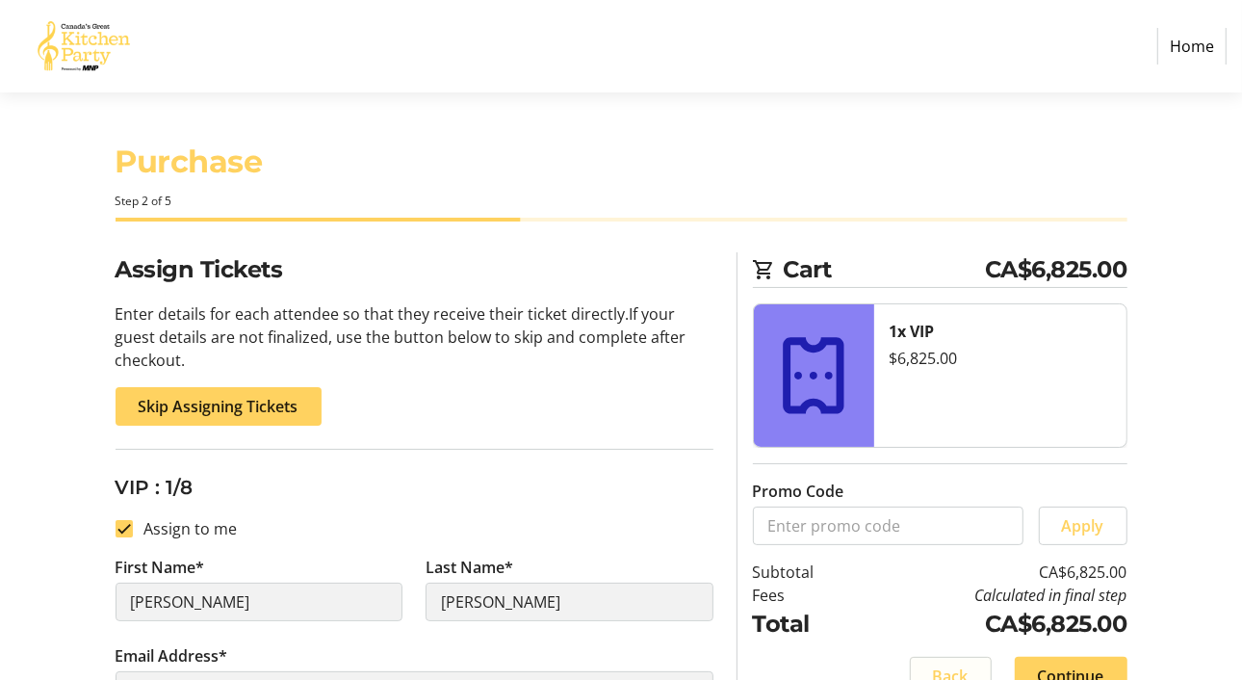
click at [960, 667] on span "Back" at bounding box center [951, 675] width 36 height 23
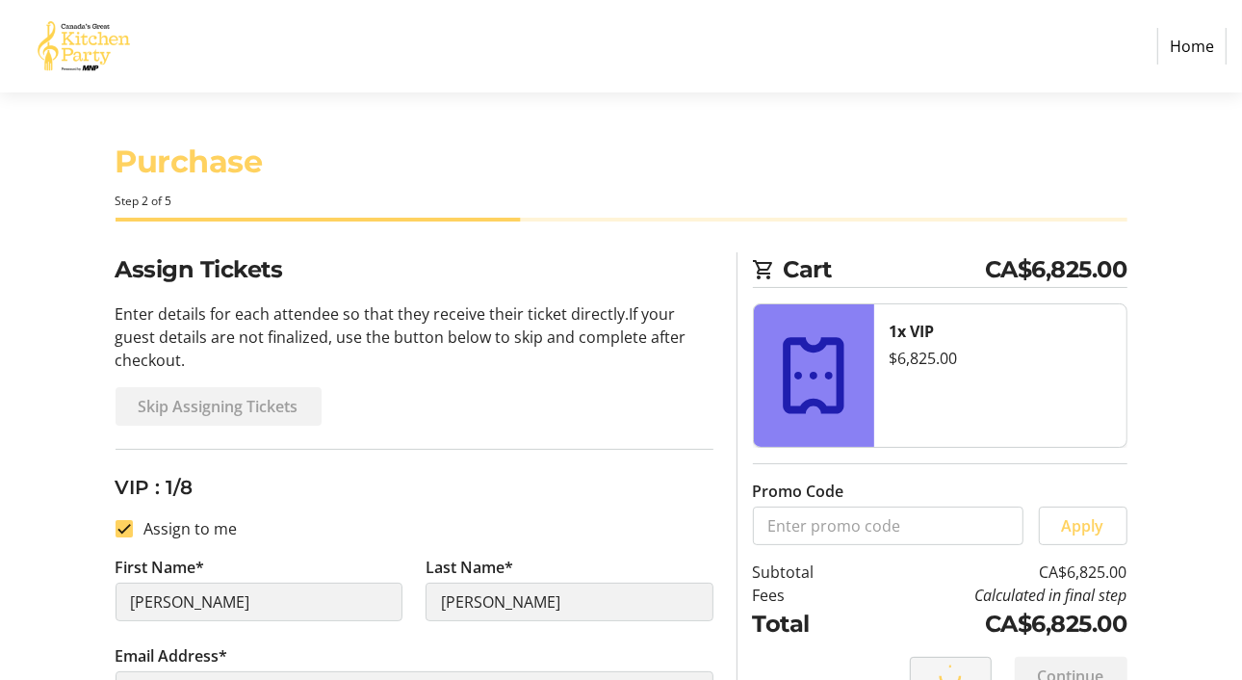
select select "AB"
select select "CA"
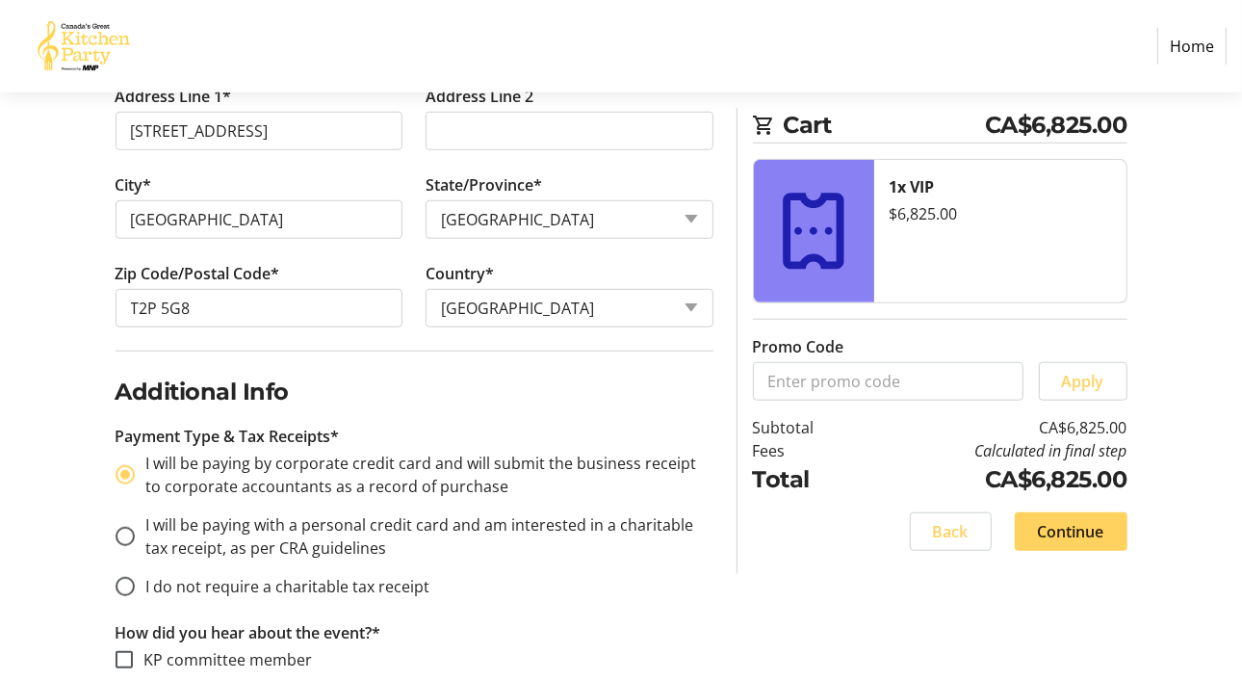
scroll to position [963, 0]
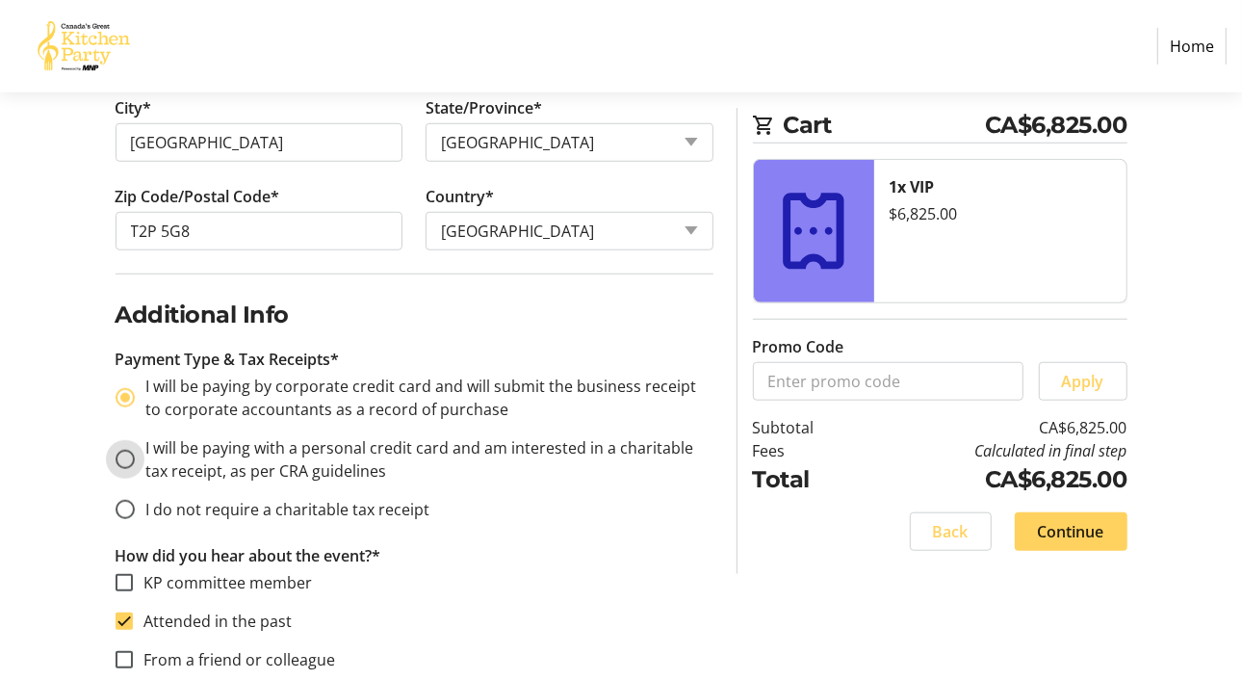
click at [125, 453] on input "I will be paying with a personal credit card and am interested in a charitable …" at bounding box center [125, 459] width 19 height 19
radio input "true"
click at [1072, 530] on span "Continue" at bounding box center [1071, 531] width 66 height 23
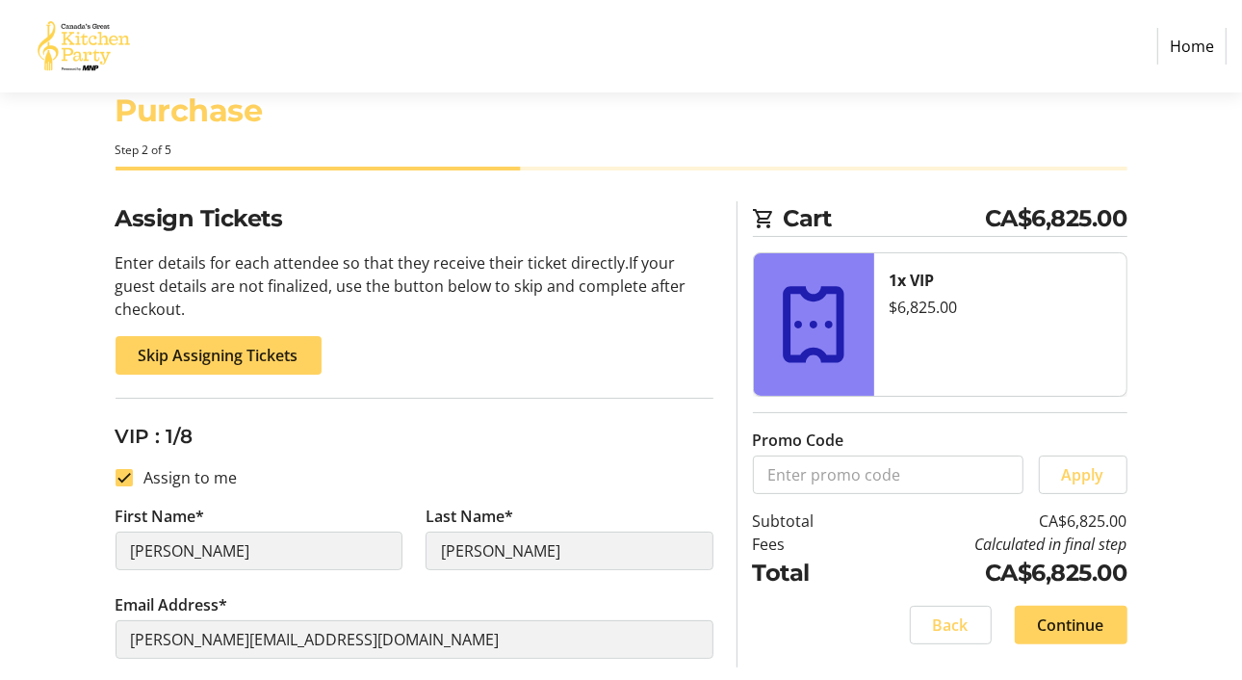
scroll to position [25, 0]
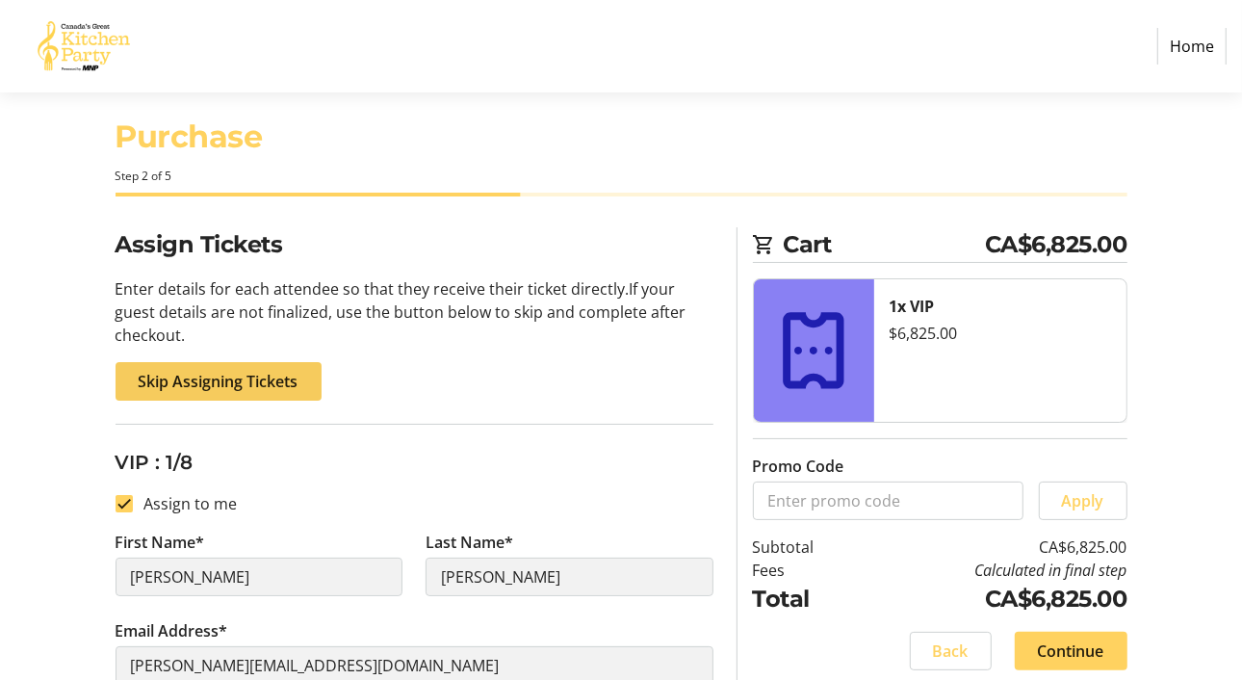
click at [235, 376] on span "Skip Assigning Tickets" at bounding box center [219, 381] width 160 height 23
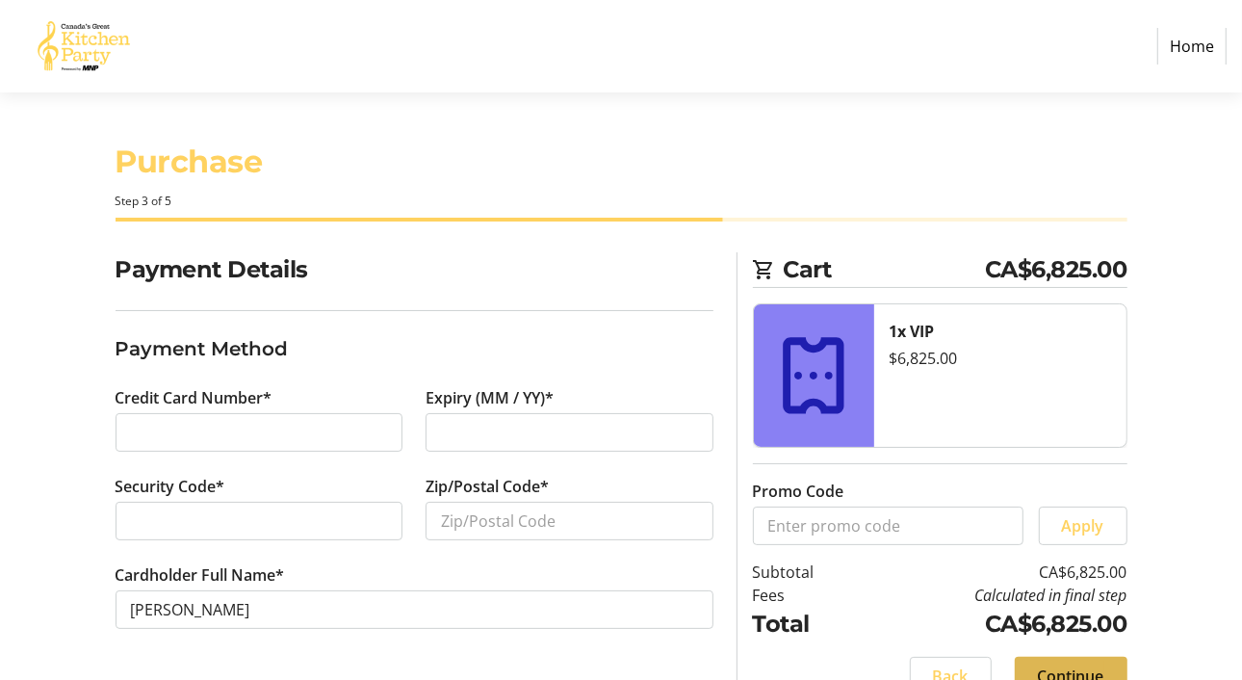
click at [1075, 669] on span "Continue" at bounding box center [1071, 675] width 66 height 23
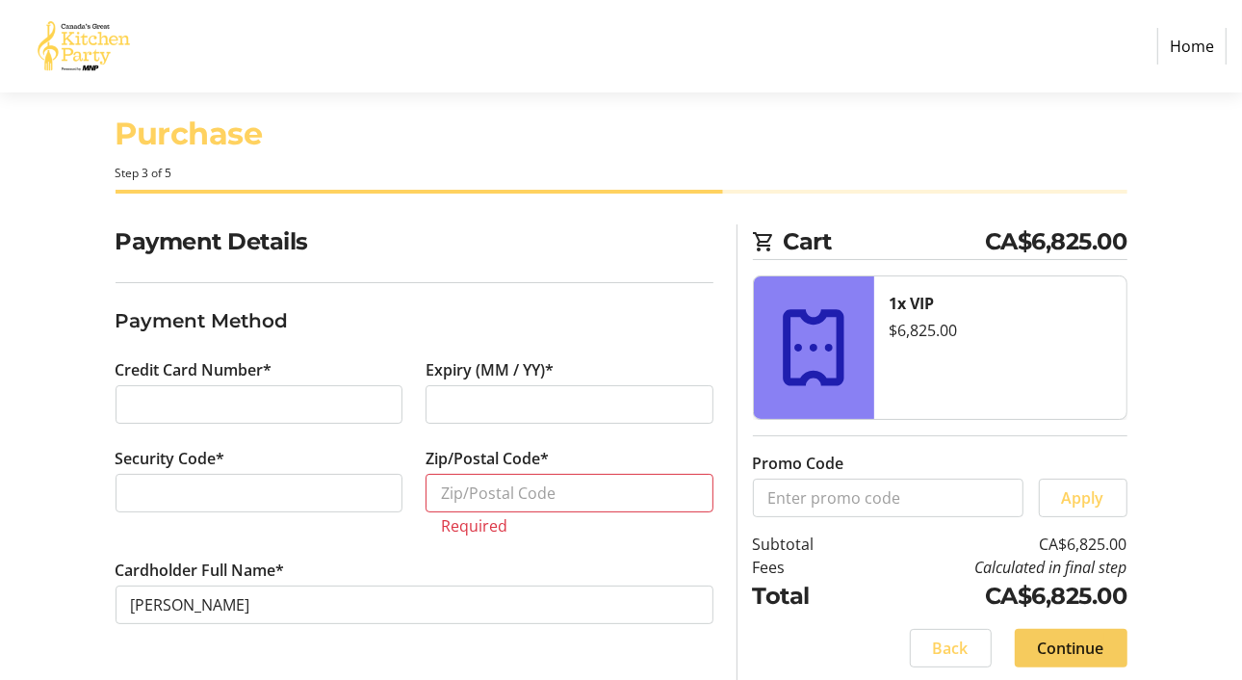
scroll to position [36, 0]
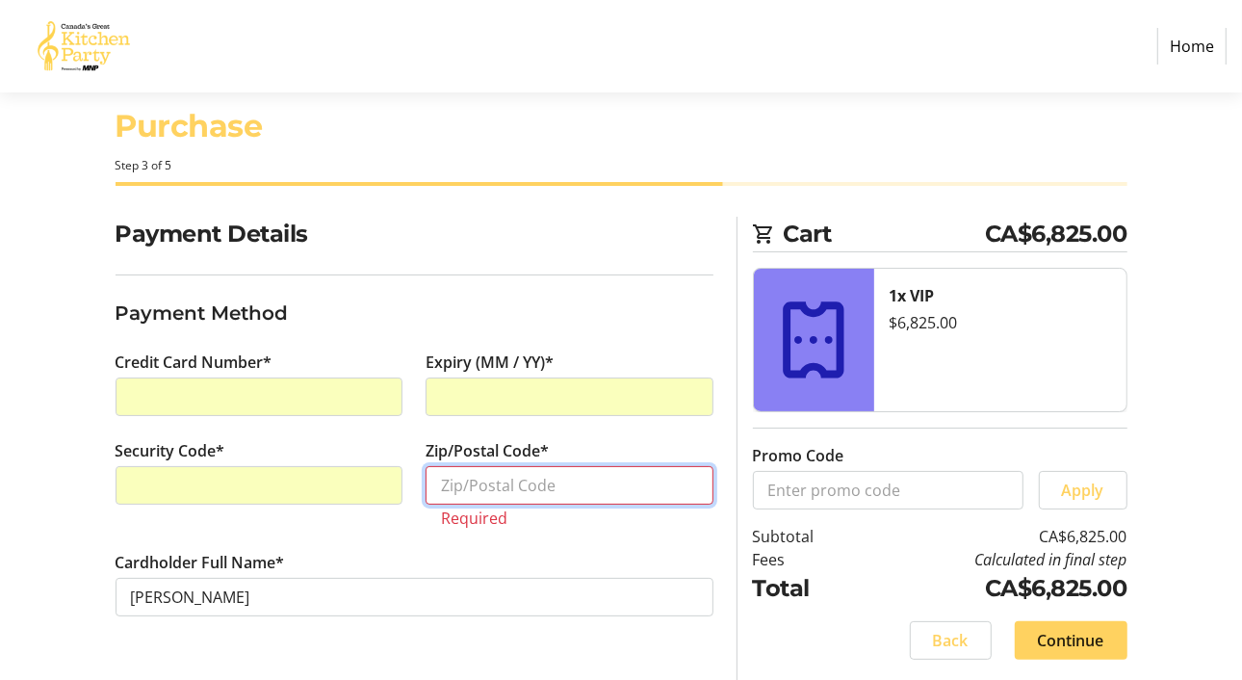
click at [479, 483] on input "Zip/Postal Code*" at bounding box center [570, 485] width 288 height 39
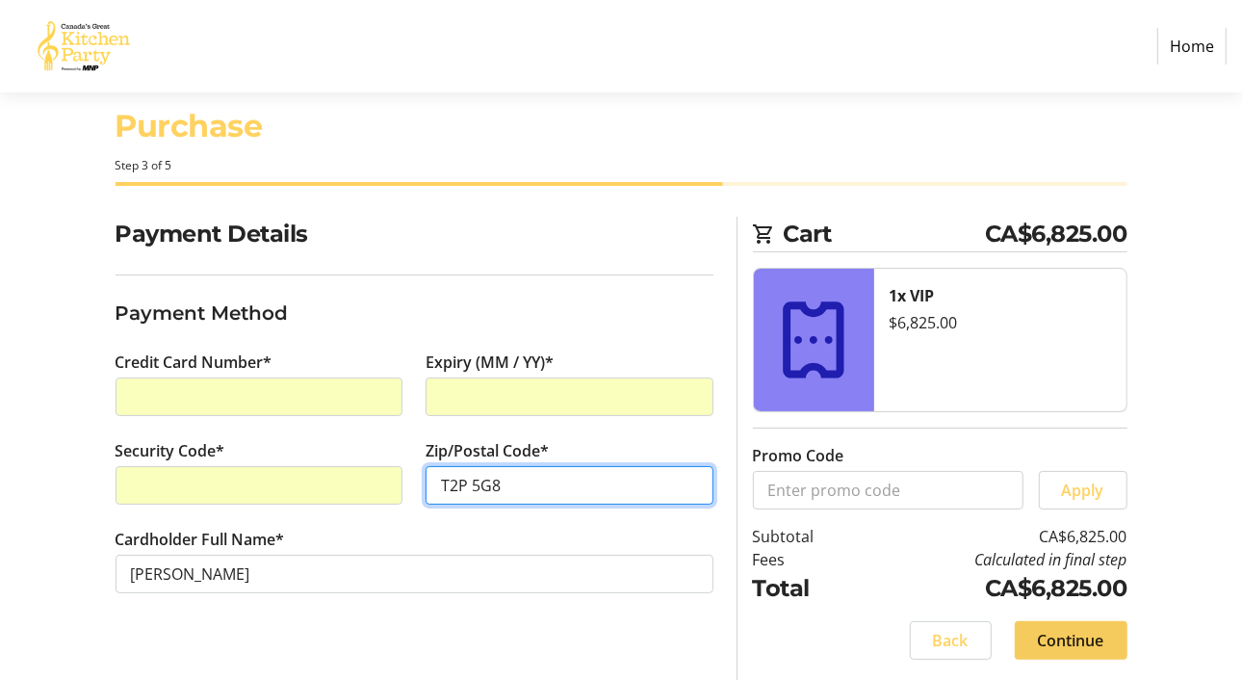
type input "T2P 5G8"
click at [1065, 638] on span "Continue" at bounding box center [1071, 640] width 66 height 23
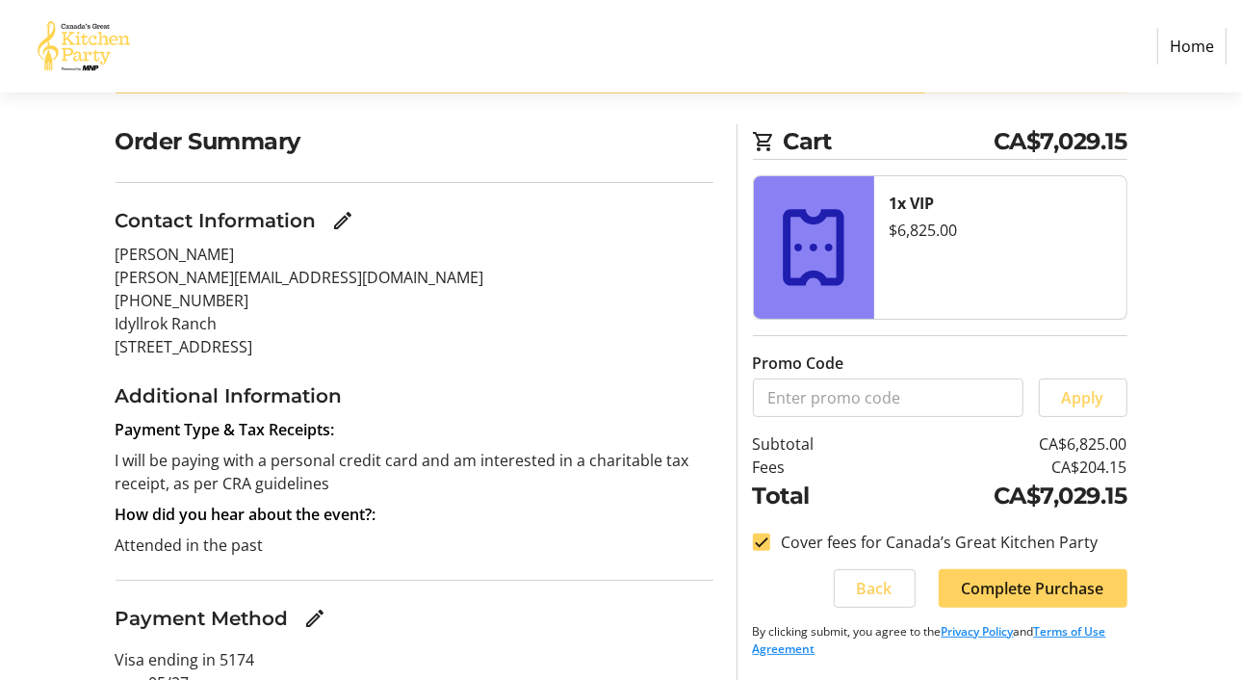
scroll to position [210, 0]
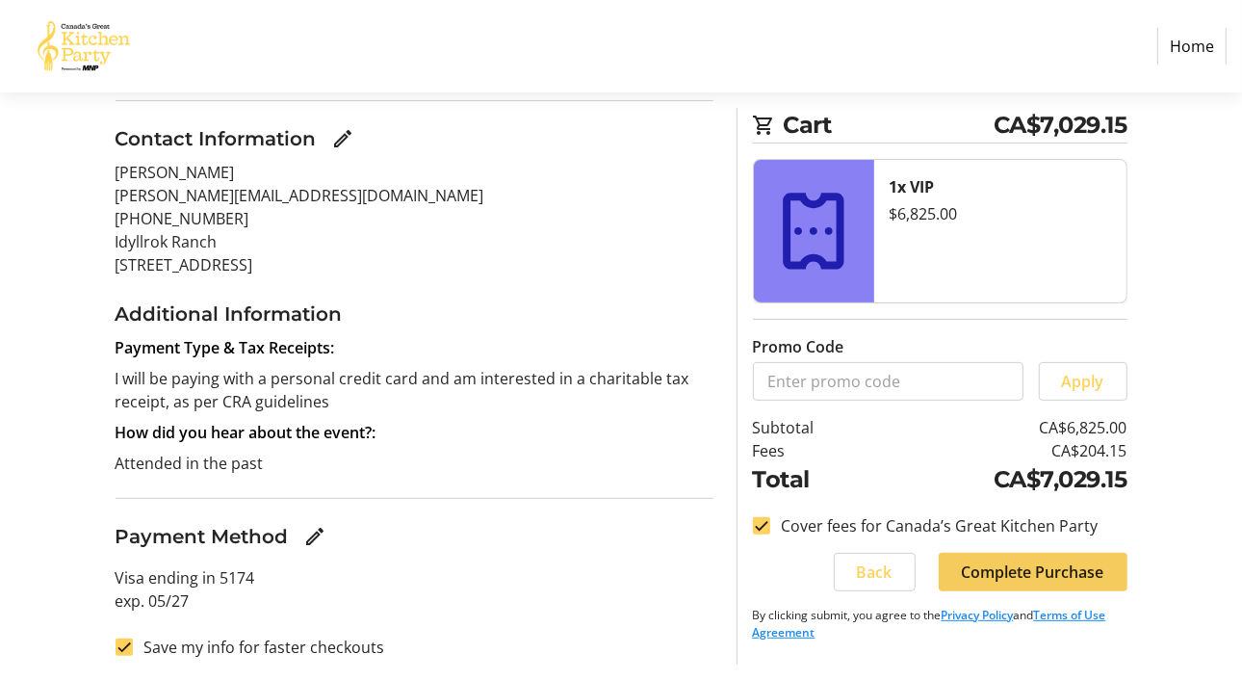
click at [1043, 564] on span "Complete Purchase" at bounding box center [1033, 571] width 142 height 23
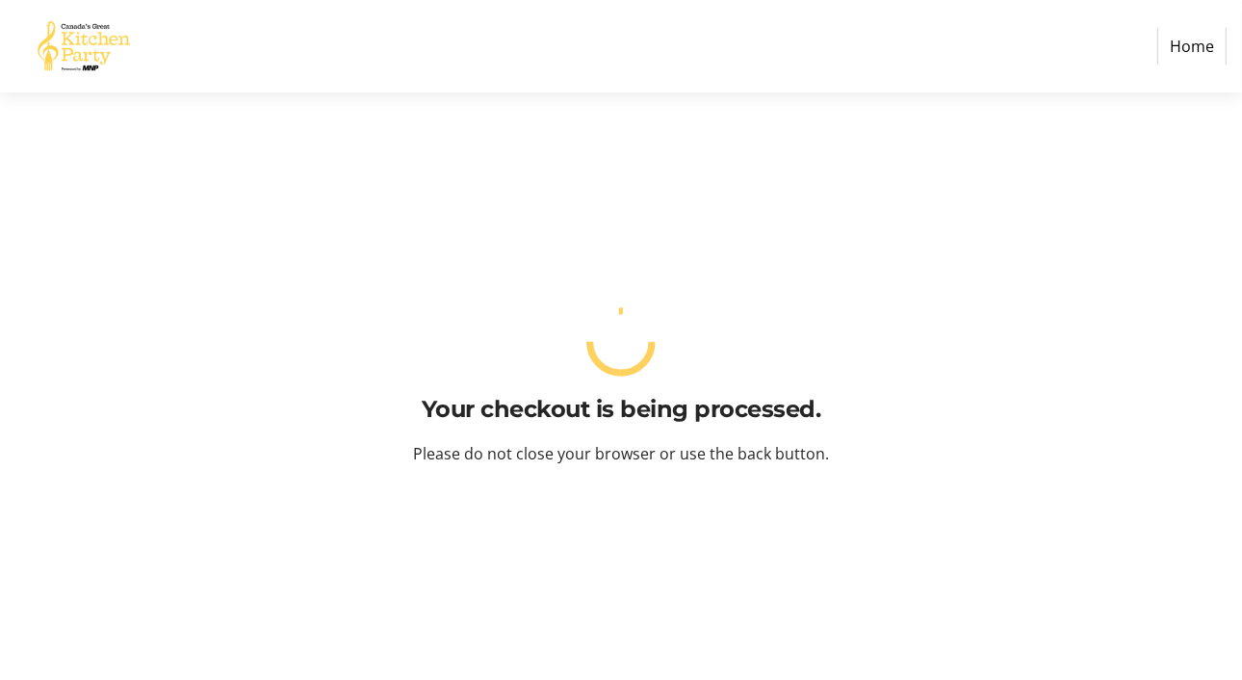
scroll to position [0, 0]
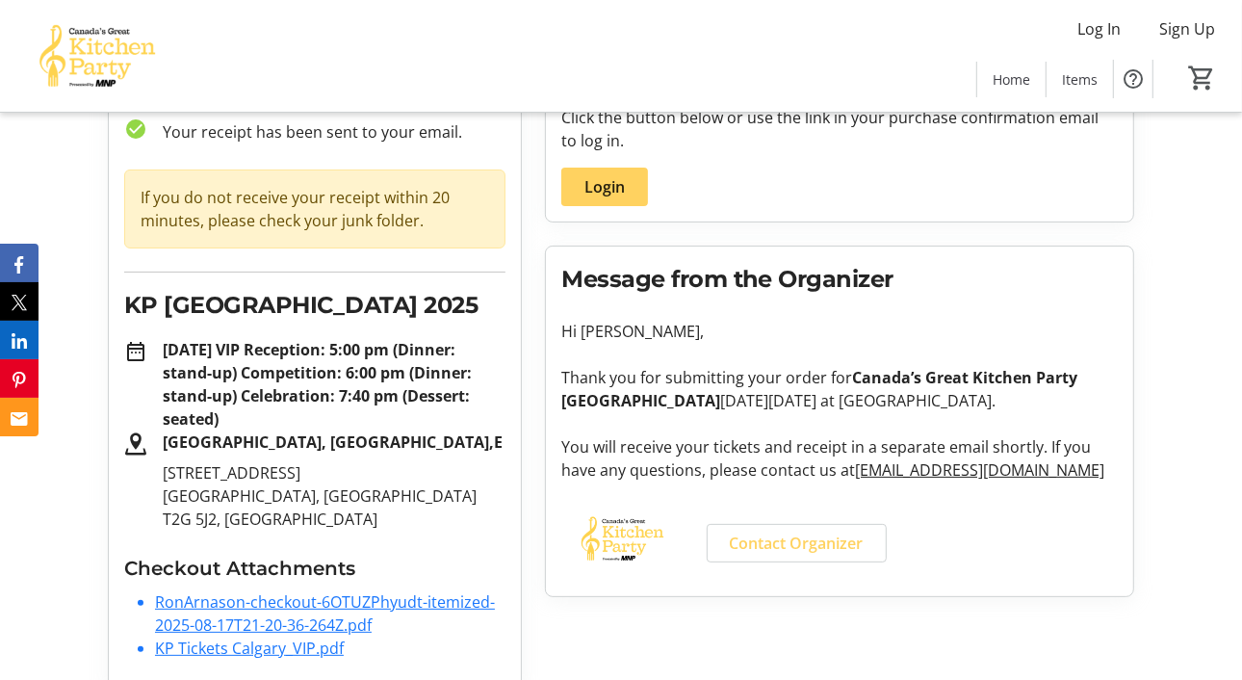
scroll to position [175, 0]
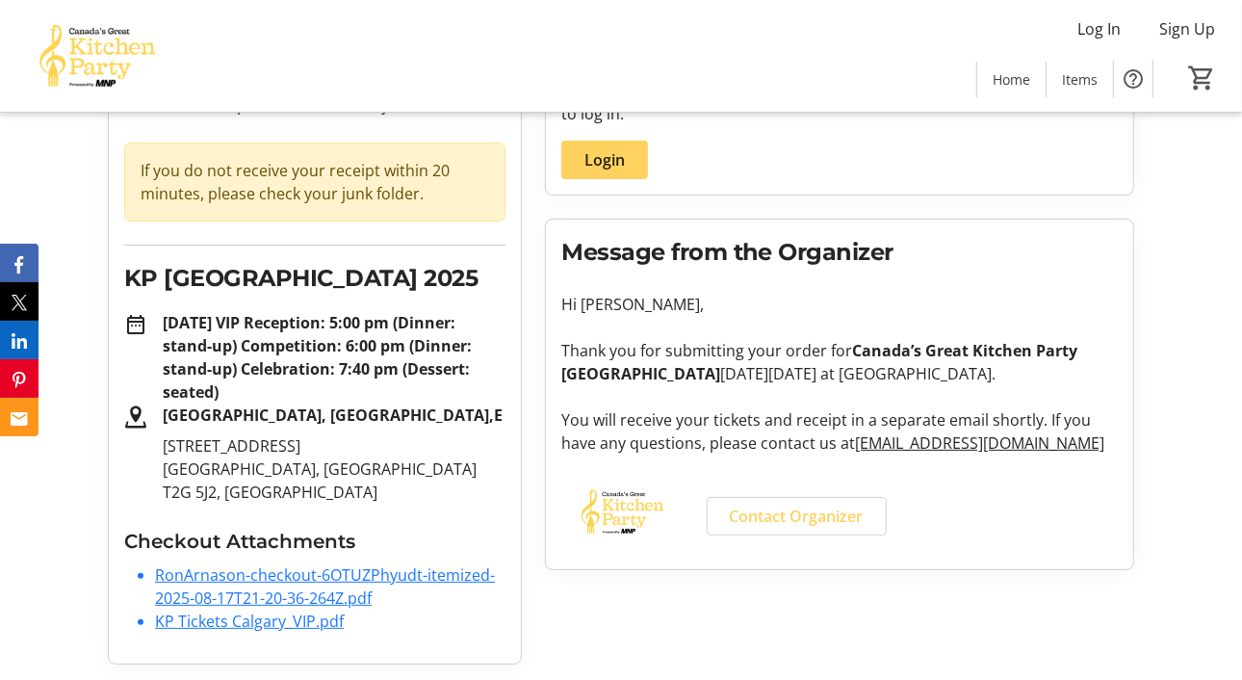
click at [282, 617] on link "KP Tickets Calgary_VIP.pdf" at bounding box center [249, 620] width 189 height 21
click at [257, 584] on link "RonArnason-checkout-6OTUZPhyudt-itemized-2025-08-17T21-20-36-264Z.pdf" at bounding box center [325, 586] width 340 height 44
